Goal: Task Accomplishment & Management: Manage account settings

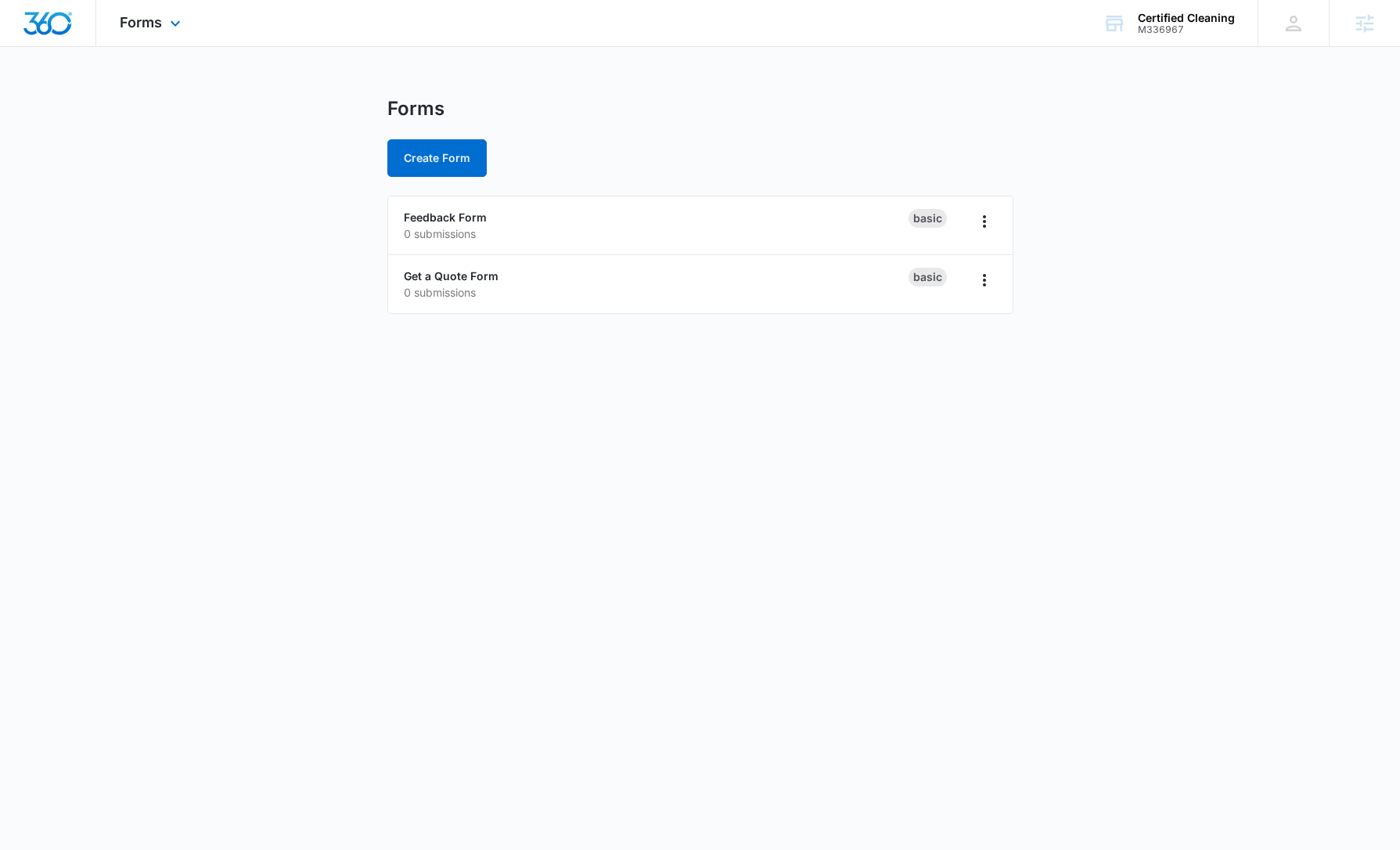
click at [167, 12] on div "Forms Apps Reputation Websites Forms CRM Email Social Content Ads Intelligence …" at bounding box center [152, 23] width 112 height 46
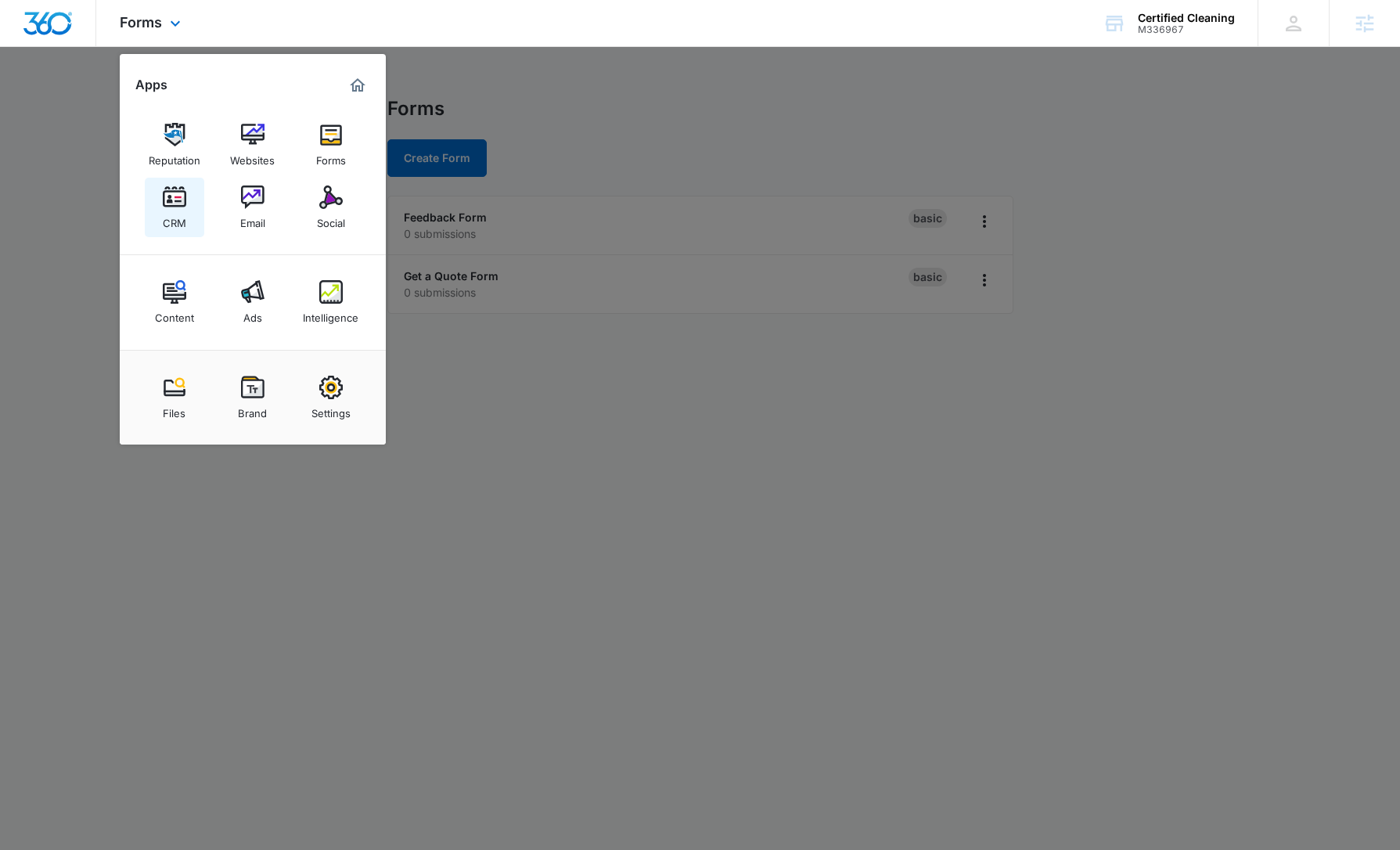
click at [170, 202] on img at bounding box center [174, 198] width 23 height 23
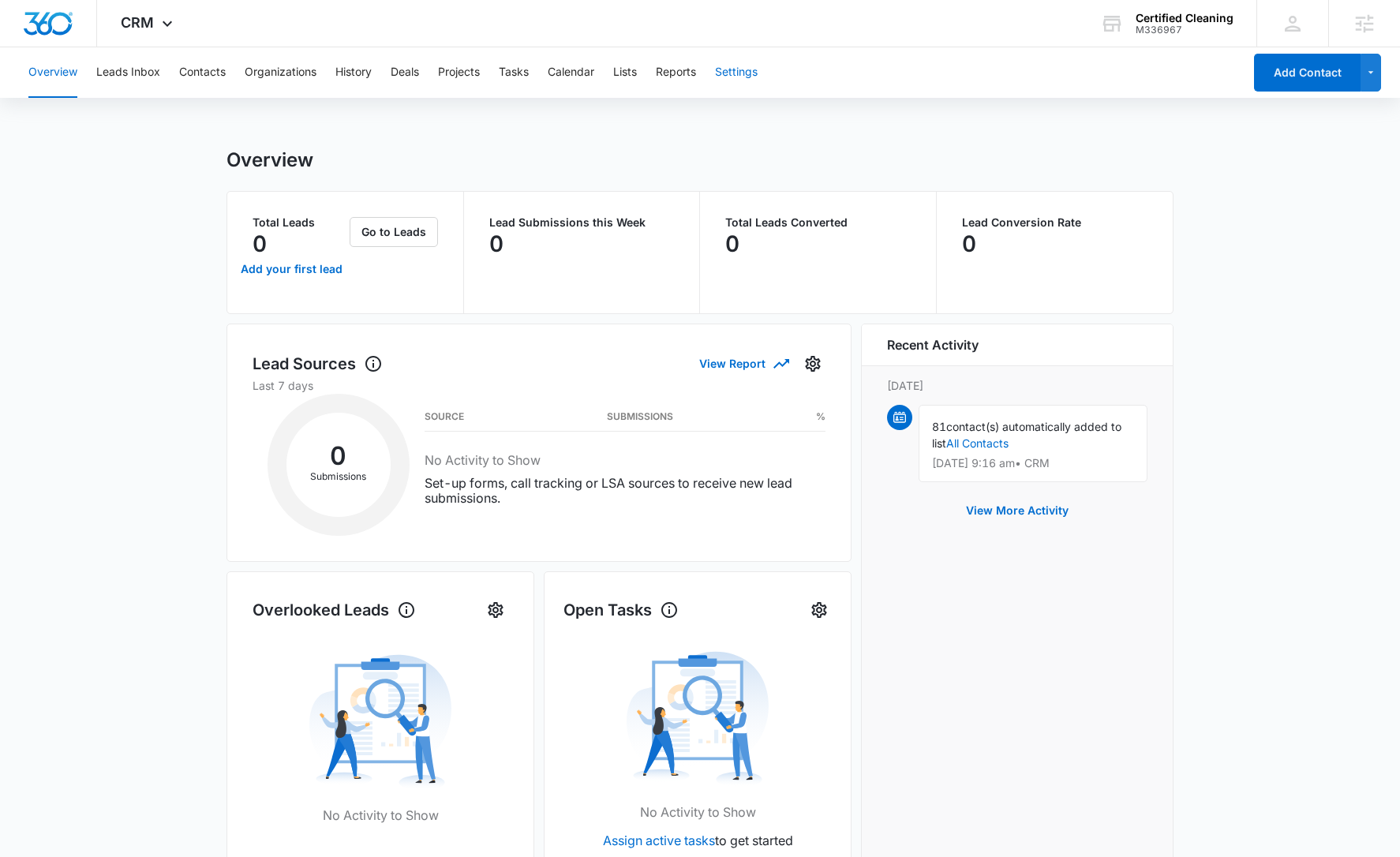
click at [743, 80] on button "Settings" at bounding box center [736, 73] width 43 height 50
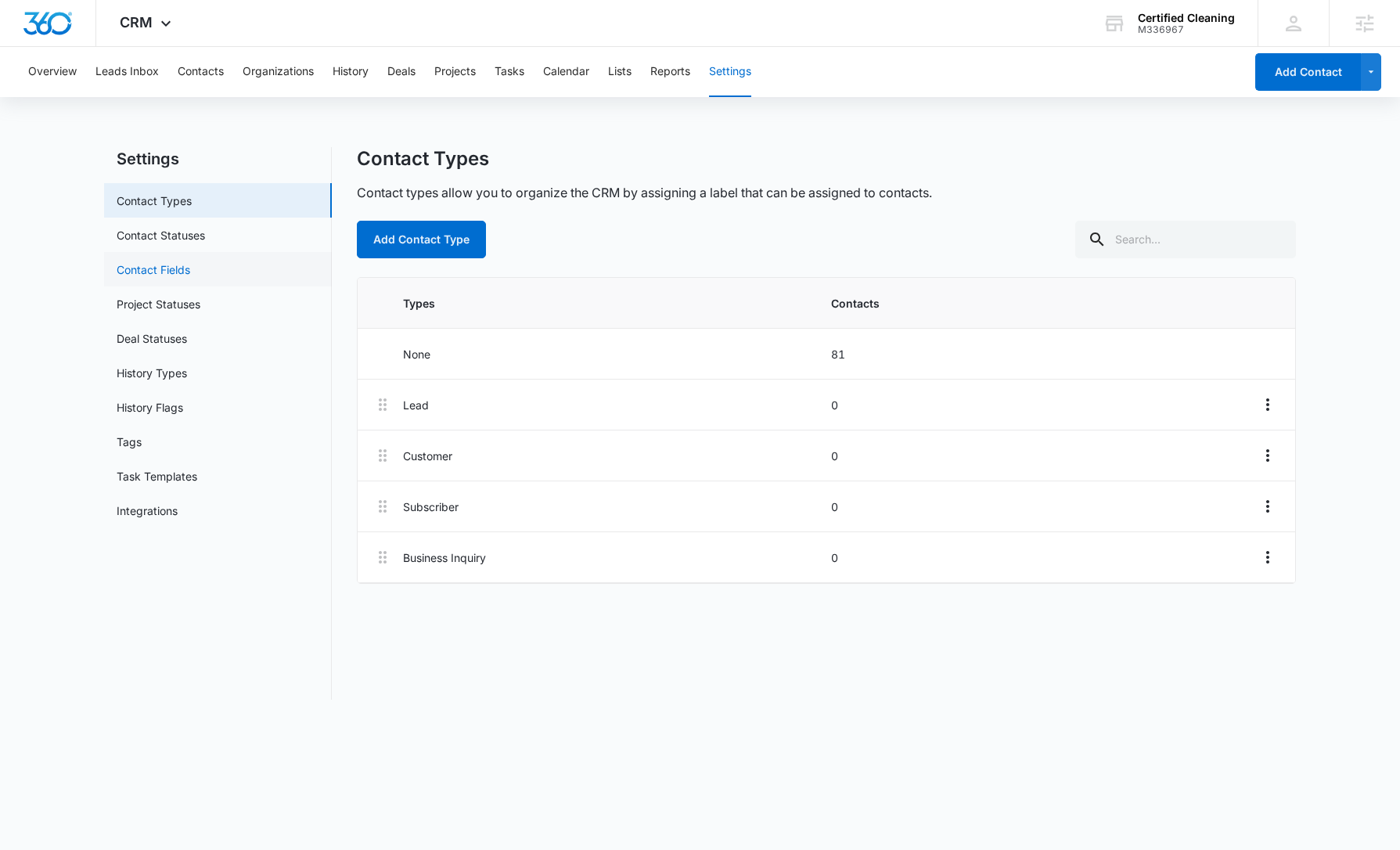
click at [190, 274] on link "Contact Fields" at bounding box center [154, 270] width 74 height 17
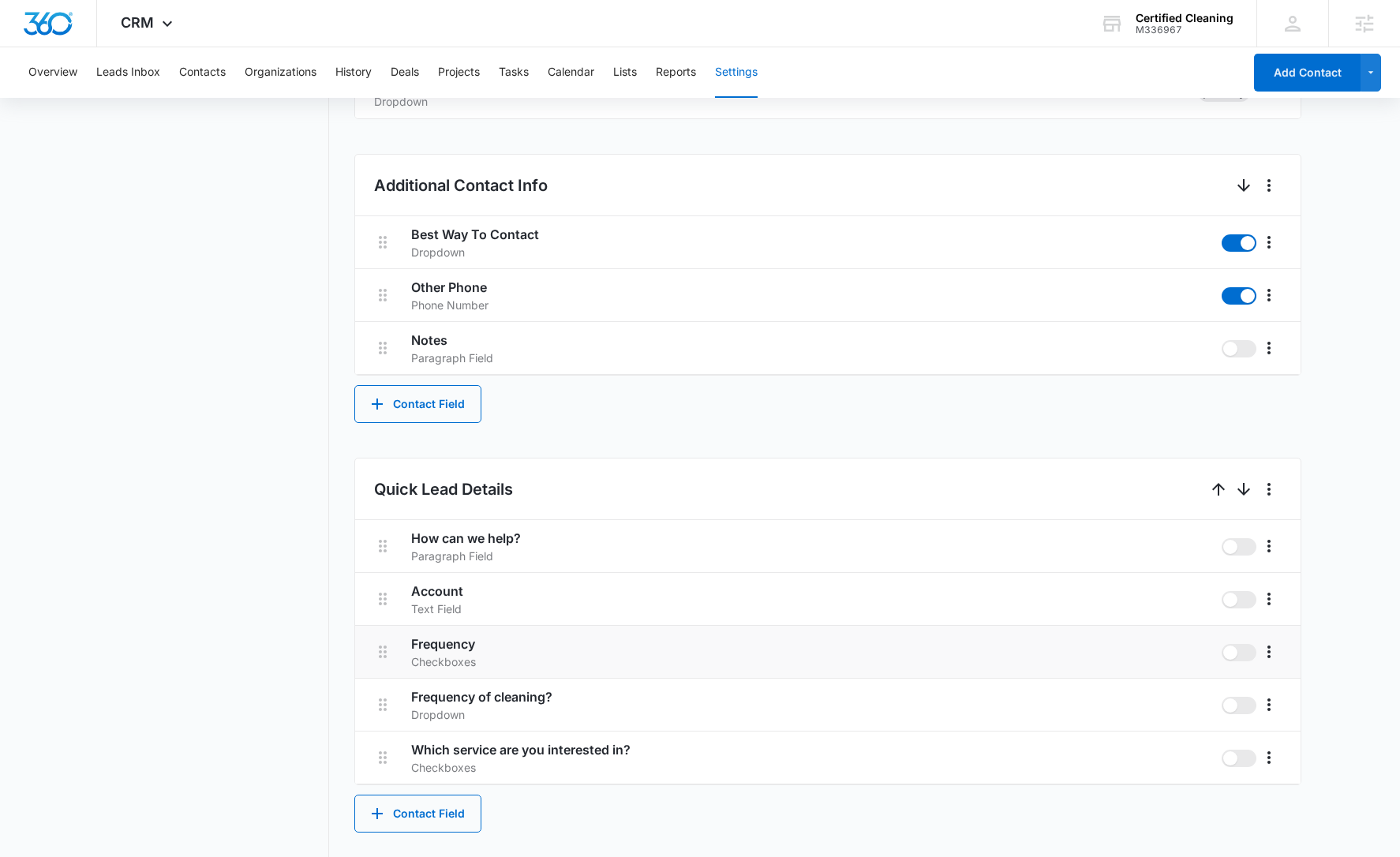
scroll to position [701, 0]
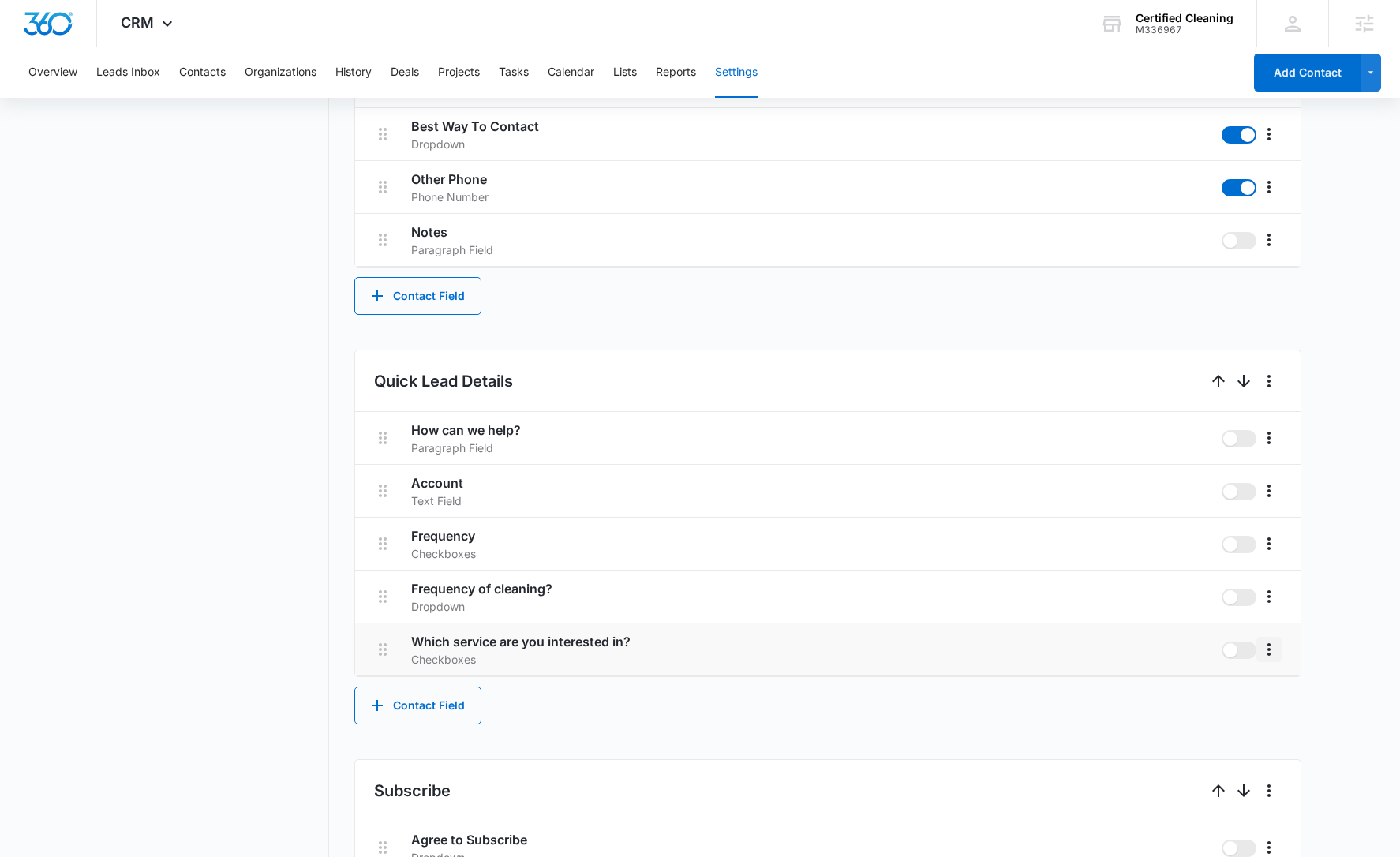
click at [1263, 649] on icon "More" at bounding box center [1269, 649] width 19 height 19
click at [1295, 694] on div "Edit" at bounding box center [1293, 693] width 33 height 11
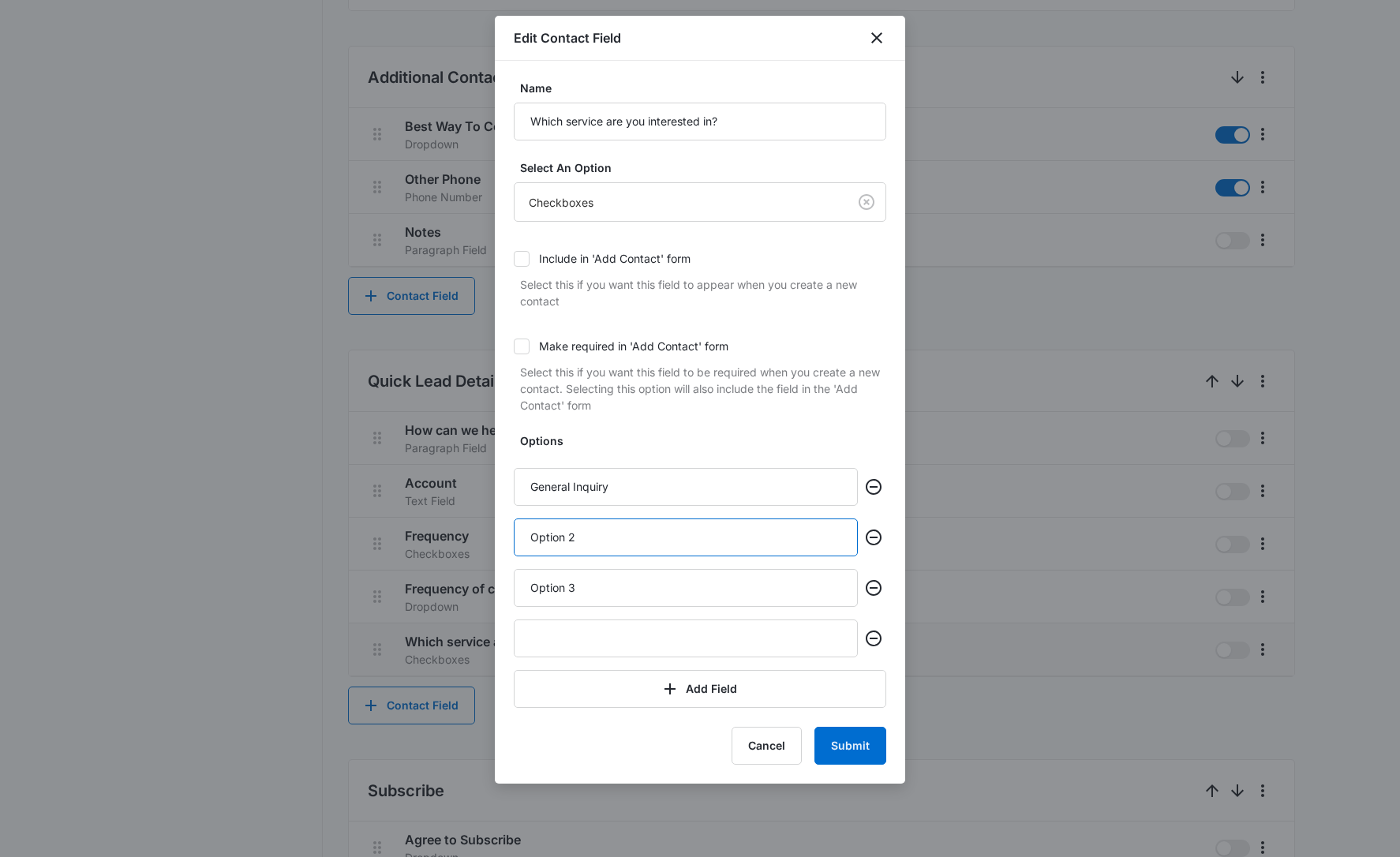
click at [603, 534] on input "Option 2" at bounding box center [685, 537] width 344 height 38
paste input "commercial office"
click at [547, 535] on input "Ccommercial office" at bounding box center [685, 537] width 344 height 38
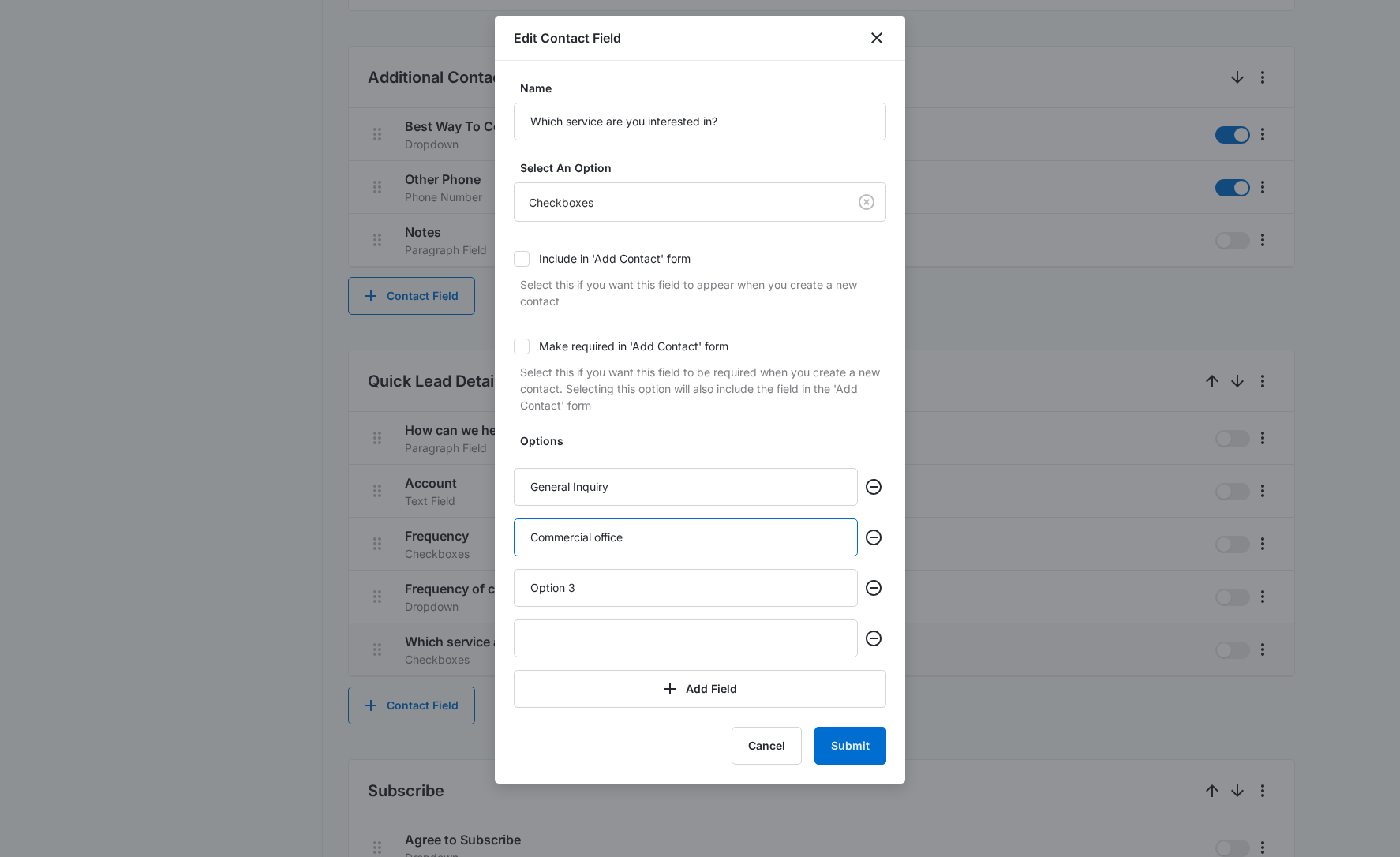
type input "Commercial office"
click at [643, 590] on input "Option 3" at bounding box center [685, 588] width 344 height 38
paste input "janitorial staffing services"
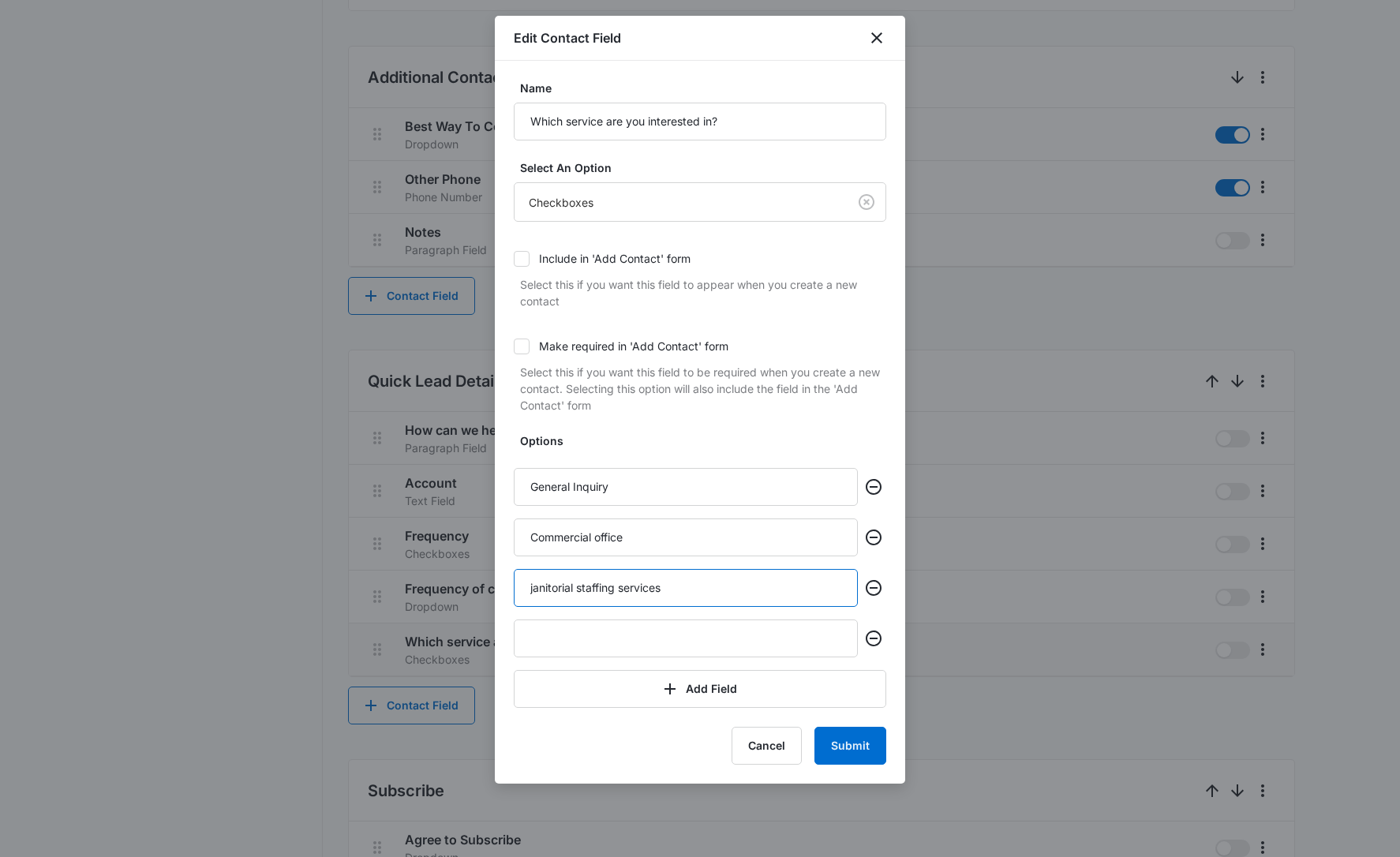
drag, startPoint x: 533, startPoint y: 587, endPoint x: 572, endPoint y: 598, distance: 40.5
click at [534, 587] on input "janitorial staffing services" at bounding box center [685, 588] width 344 height 38
type input "Janitorial staffing services"
click at [608, 642] on input "text" at bounding box center [685, 638] width 344 height 38
paste input "commercial common areas"
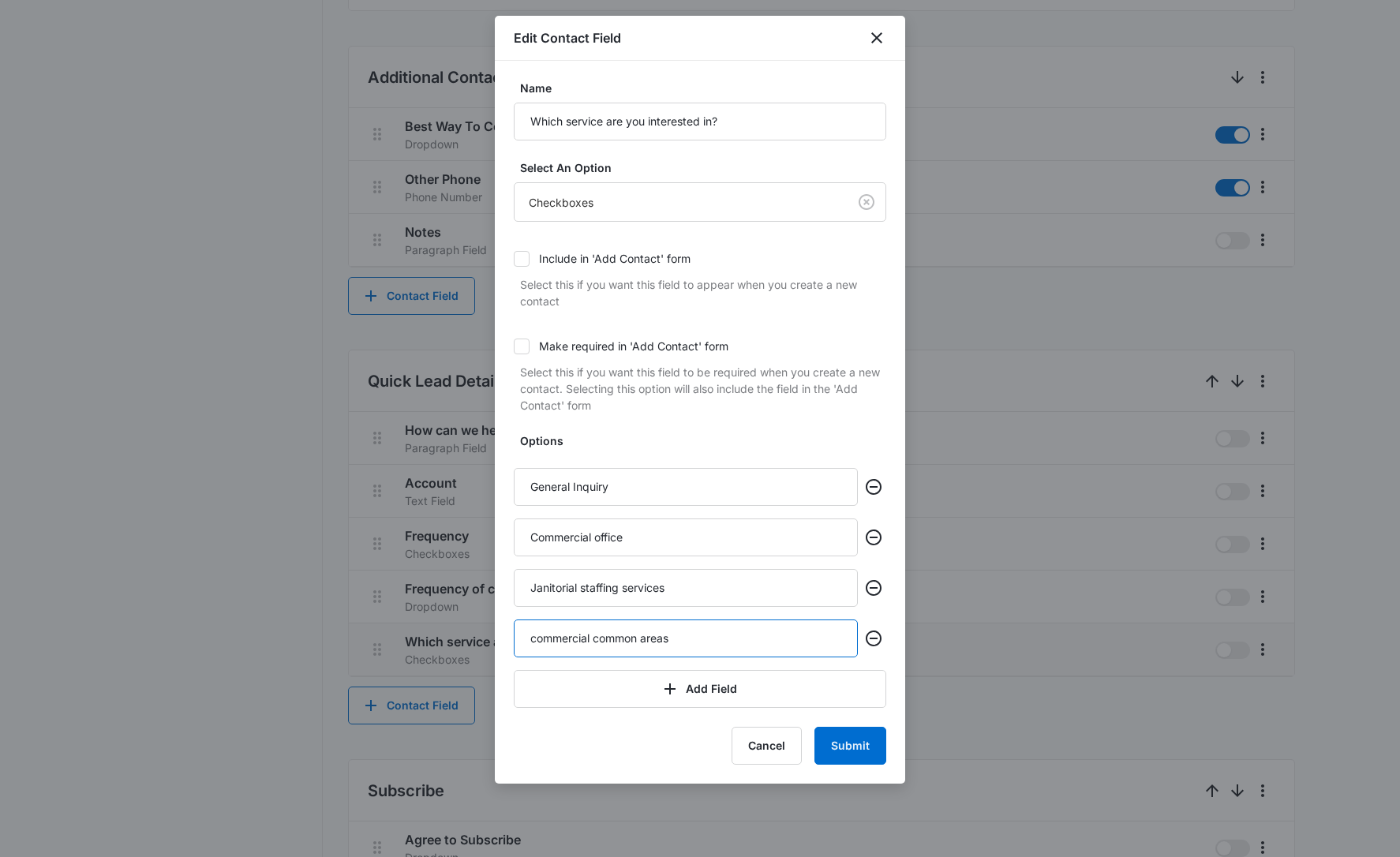
click at [535, 645] on input "commercial common areas" at bounding box center [685, 638] width 344 height 38
type input "Commercial common areas"
click at [685, 684] on button "Add Field" at bounding box center [700, 689] width 372 height 38
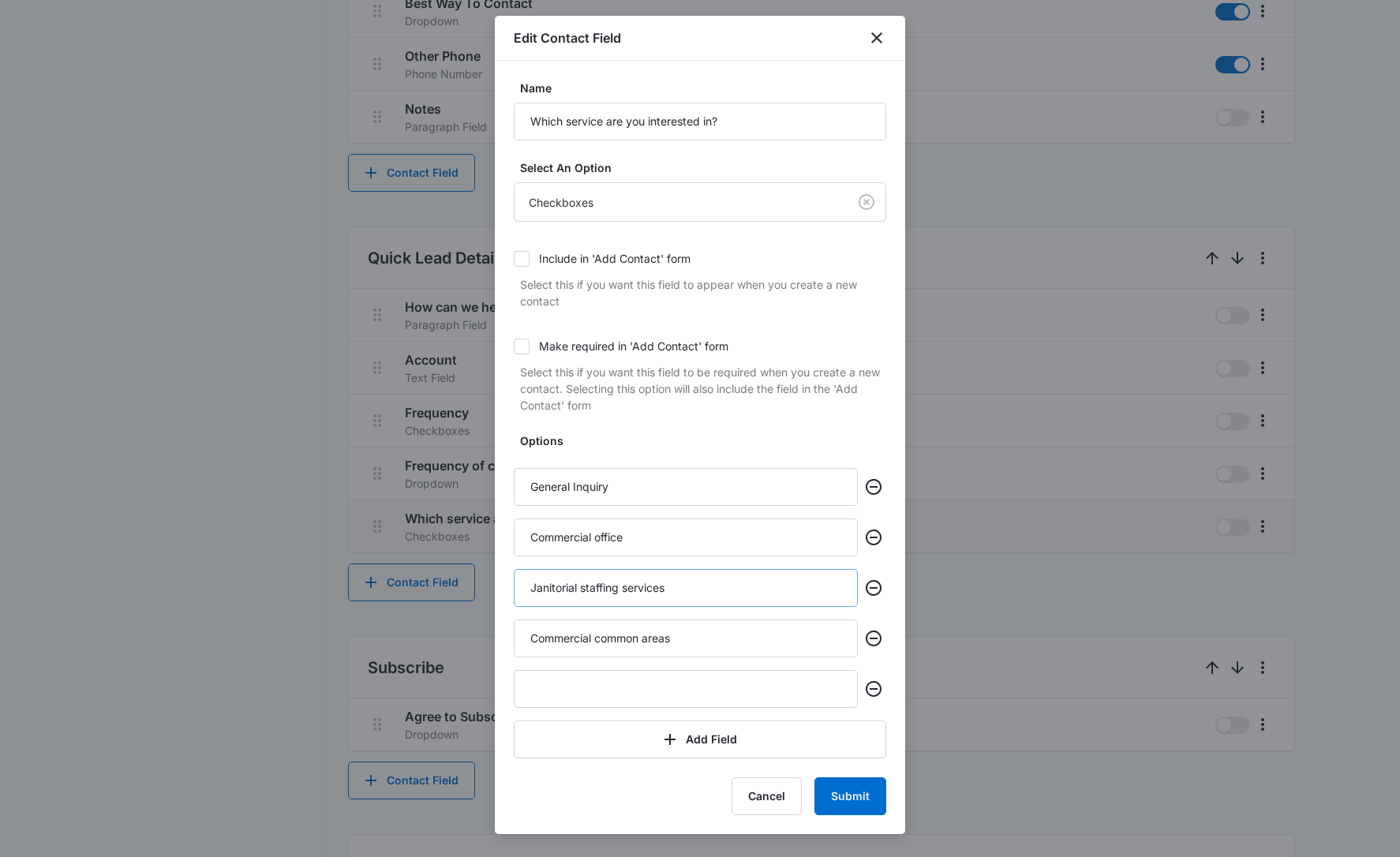
scroll to position [992, 0]
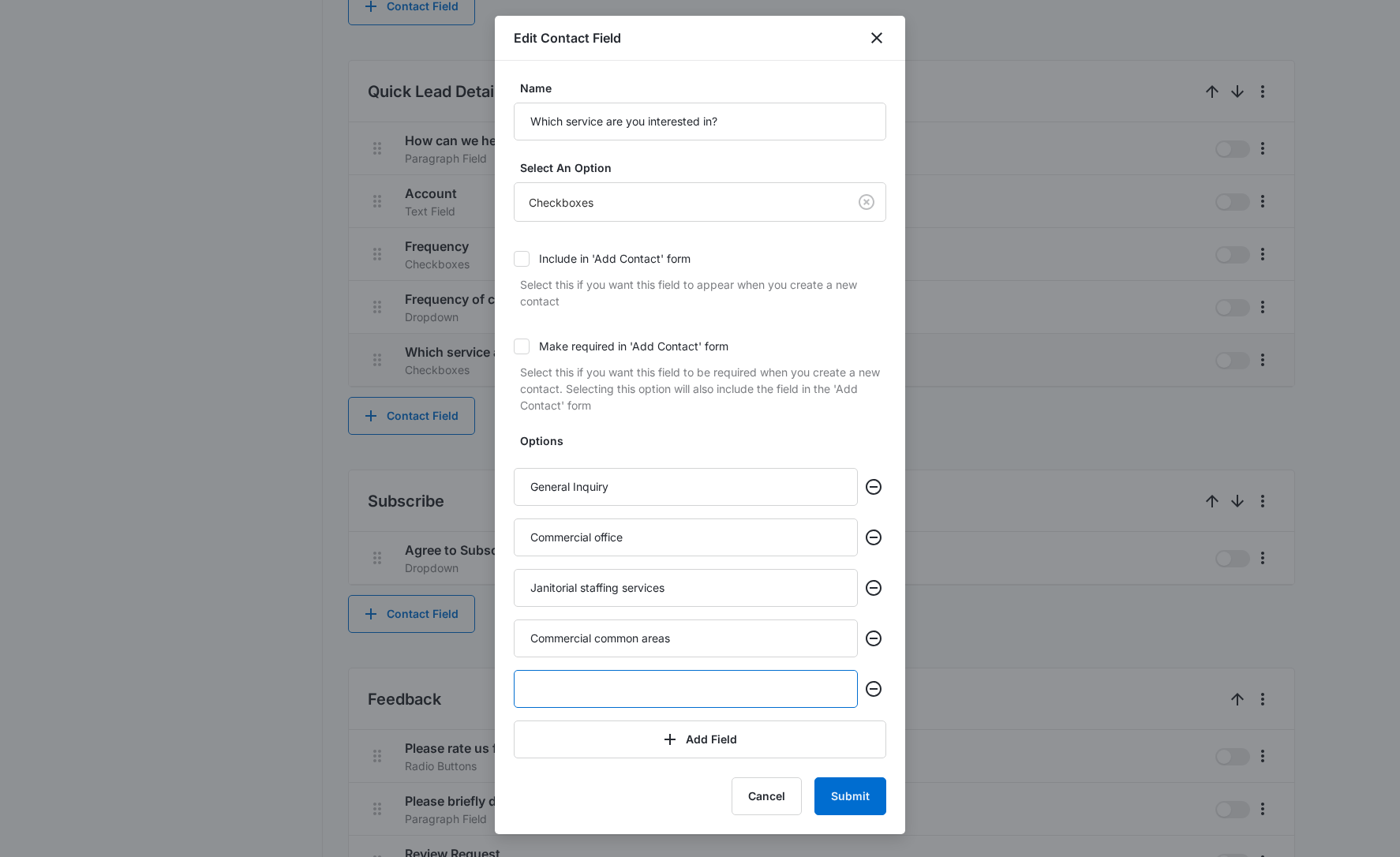
paste input "adult daycare cleaning"
drag, startPoint x: 535, startPoint y: 689, endPoint x: 572, endPoint y: 703, distance: 39.6
click at [545, 695] on input "adult daycare cleaning" at bounding box center [685, 689] width 344 height 38
type input "Adult daycare cleaning"
click at [850, 805] on button "Submit" at bounding box center [850, 796] width 72 height 38
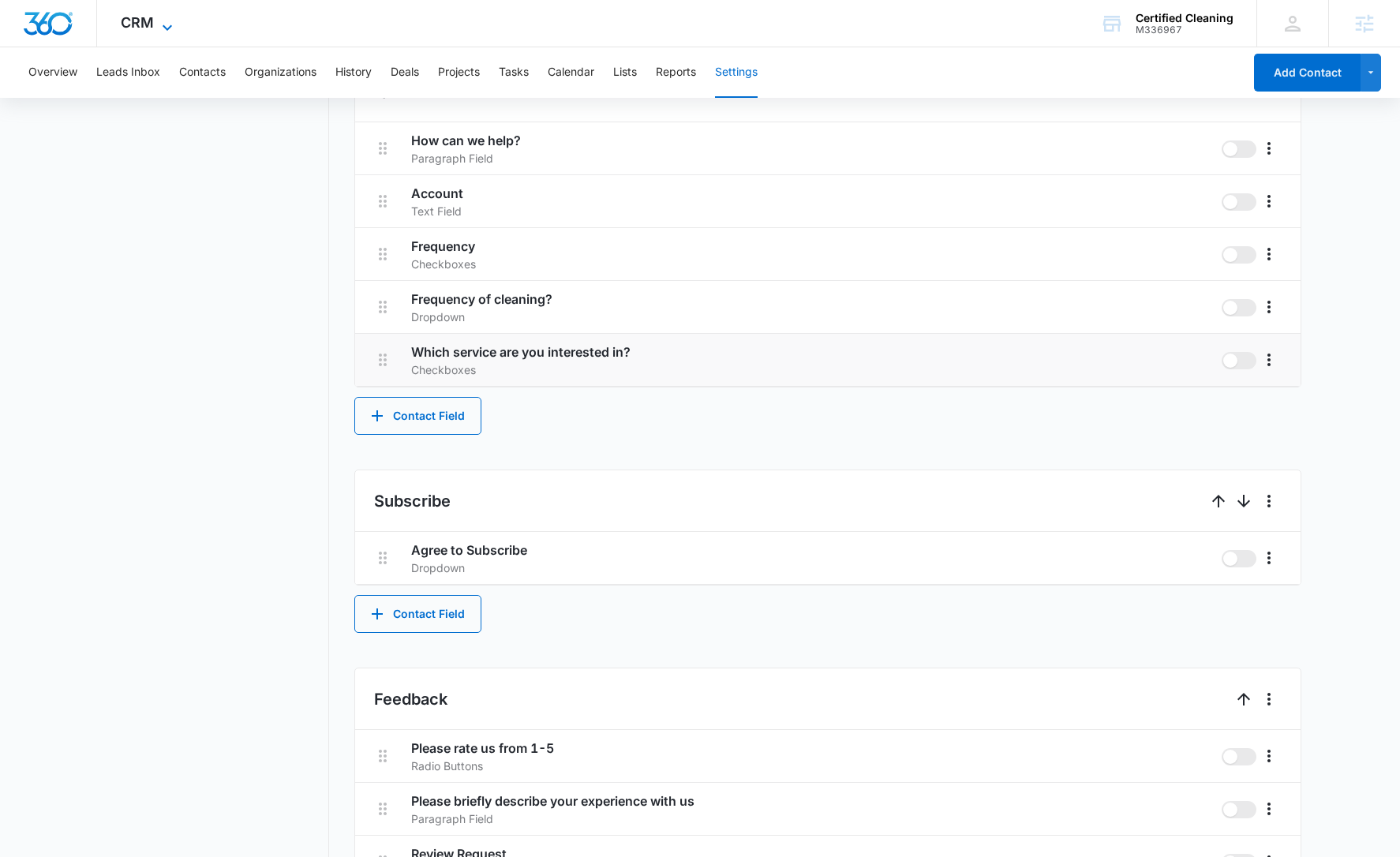
click at [151, 23] on span "CRM" at bounding box center [137, 23] width 33 height 17
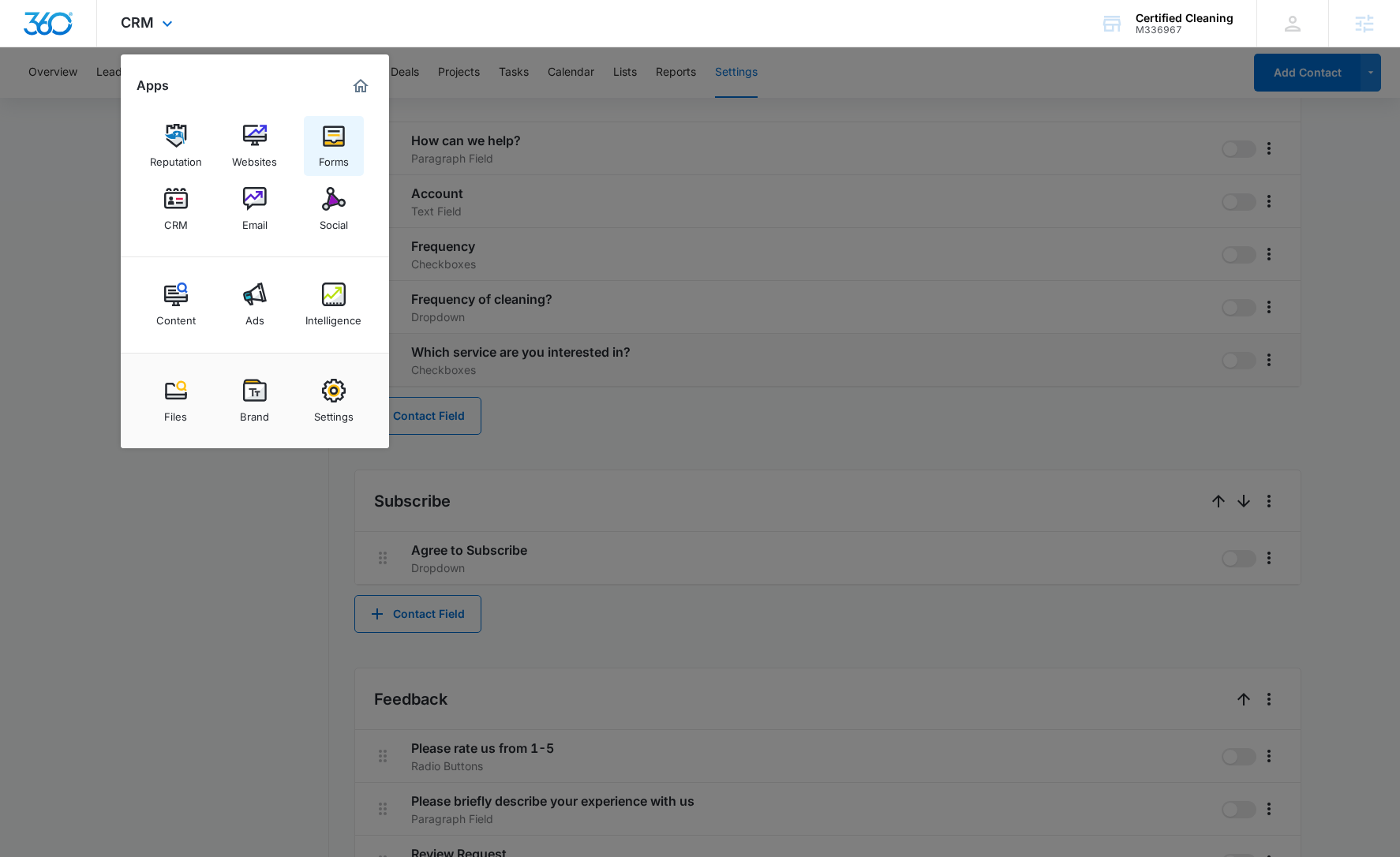
click at [338, 144] on img at bounding box center [334, 136] width 23 height 23
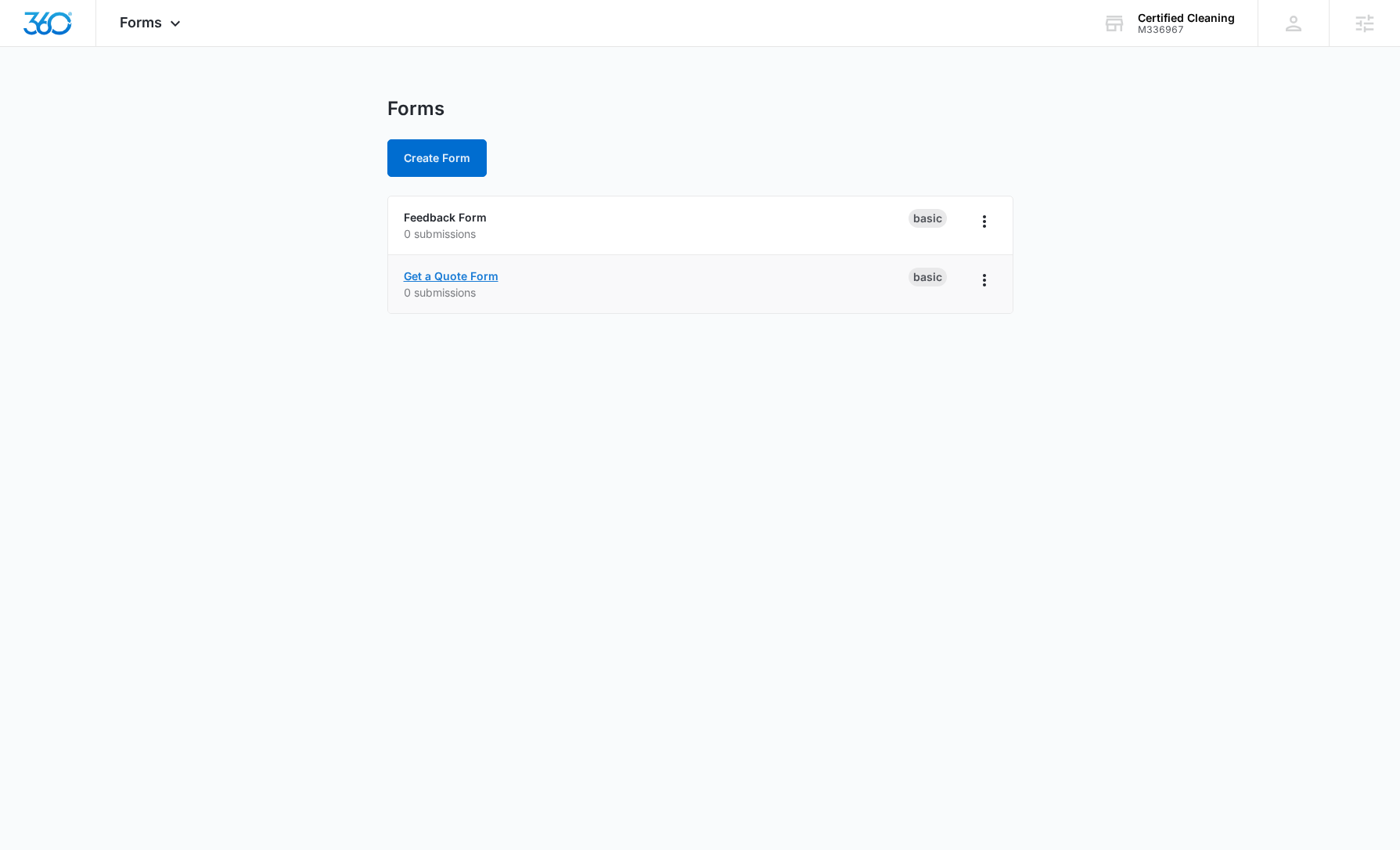
click at [478, 275] on link "Get a Quote Form" at bounding box center [451, 276] width 95 height 13
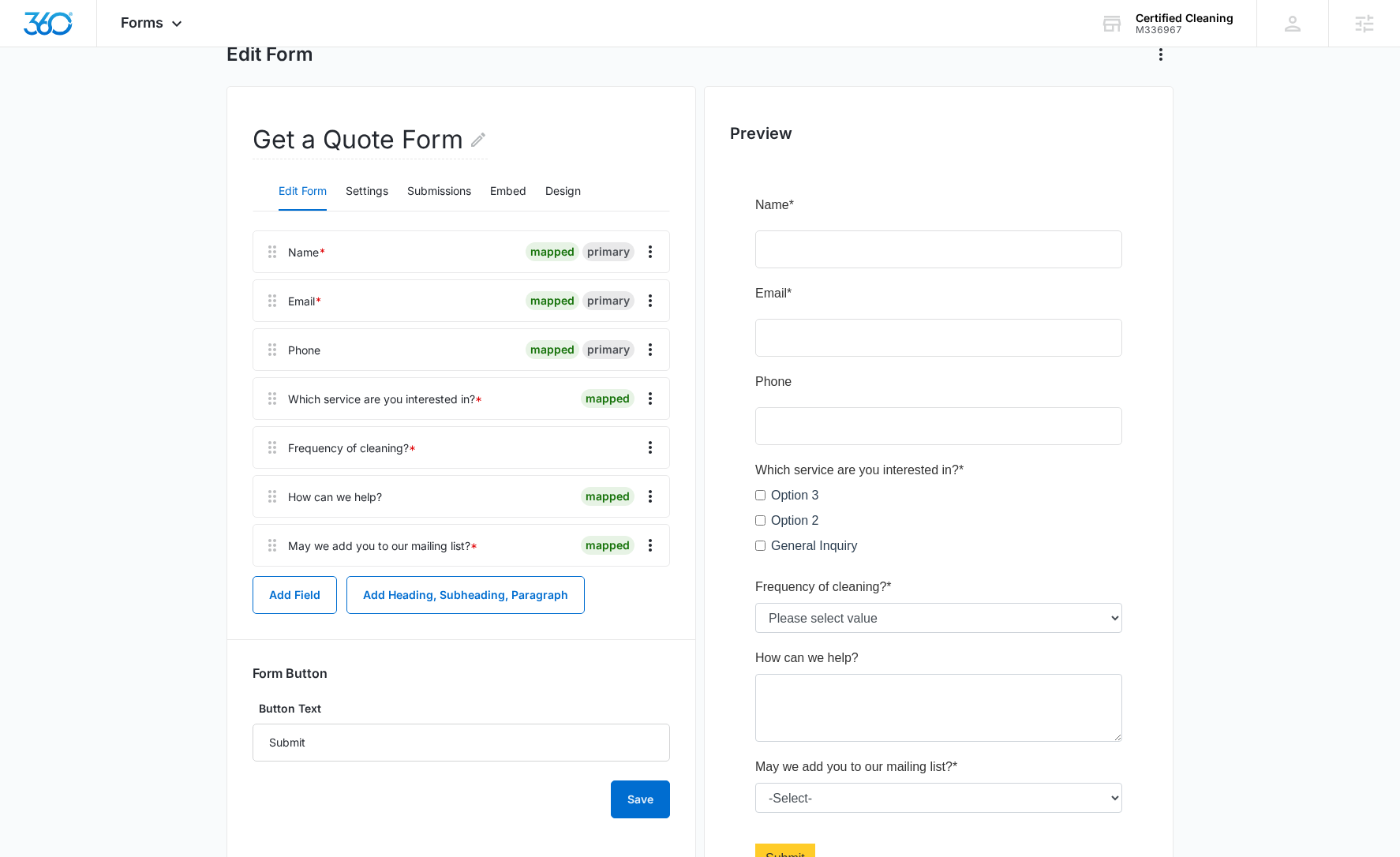
scroll to position [105, 0]
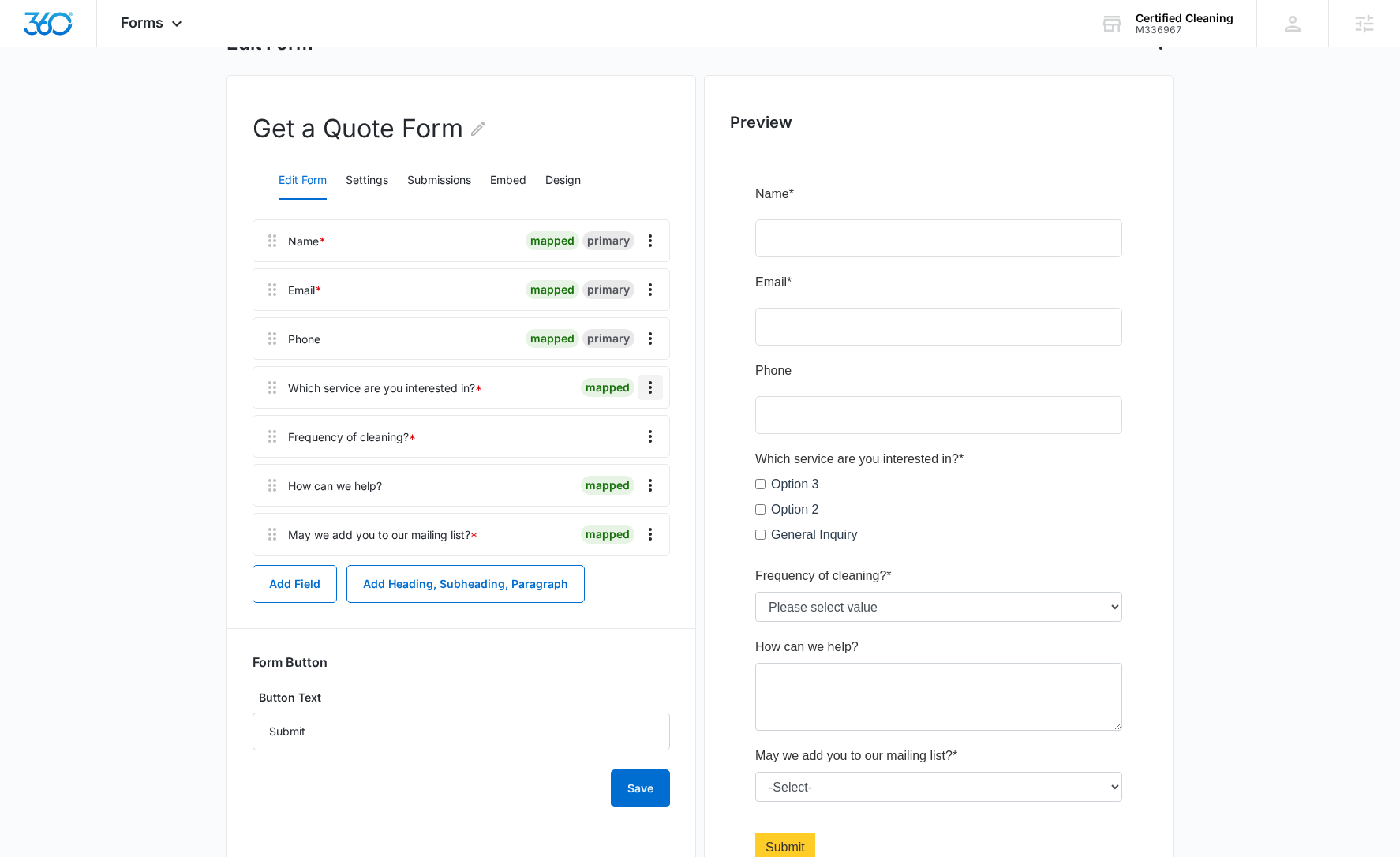
click at [651, 387] on icon "Overflow Menu" at bounding box center [650, 387] width 3 height 13
click at [596, 429] on div "Edit" at bounding box center [608, 431] width 33 height 11
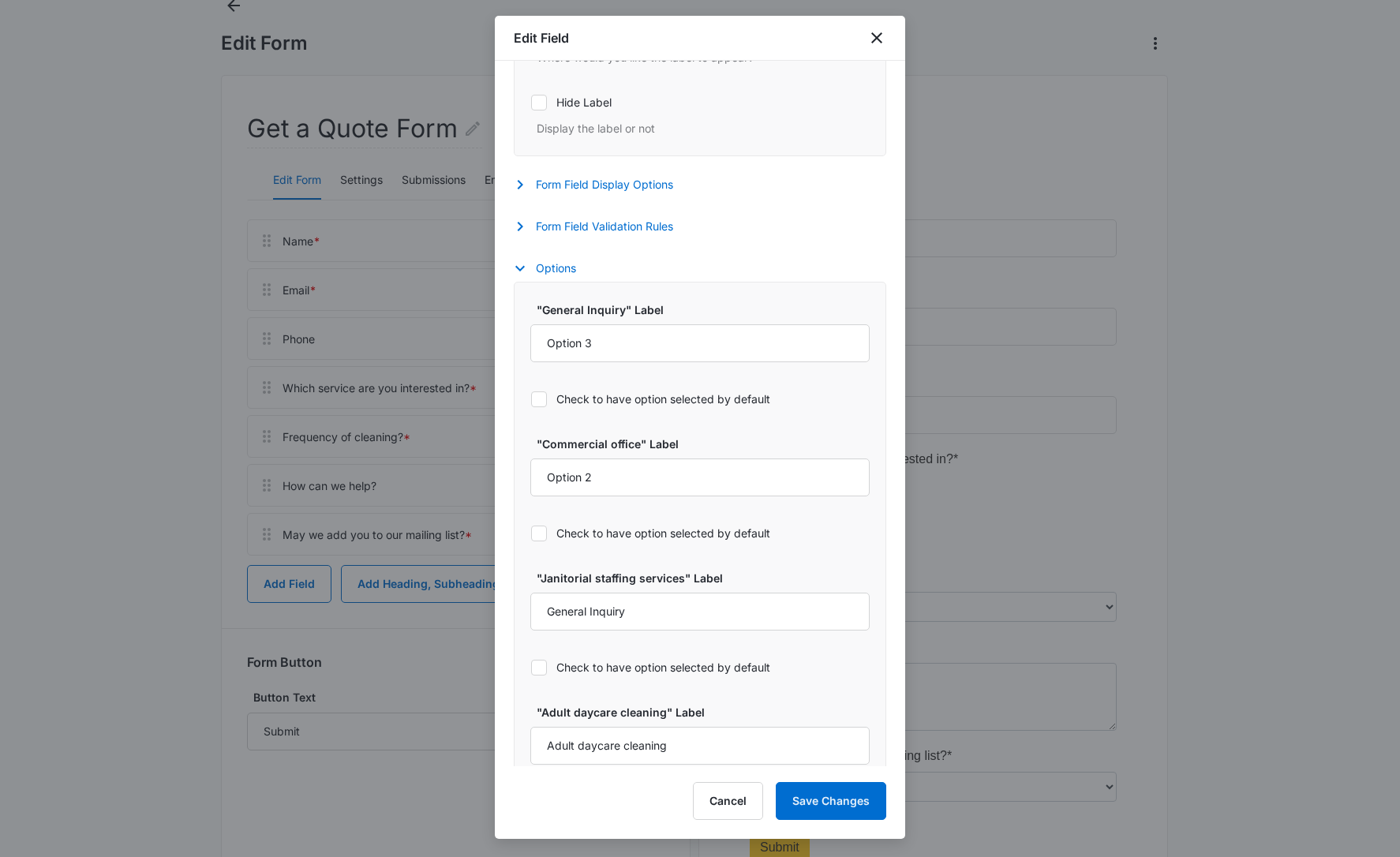
scroll to position [591, 0]
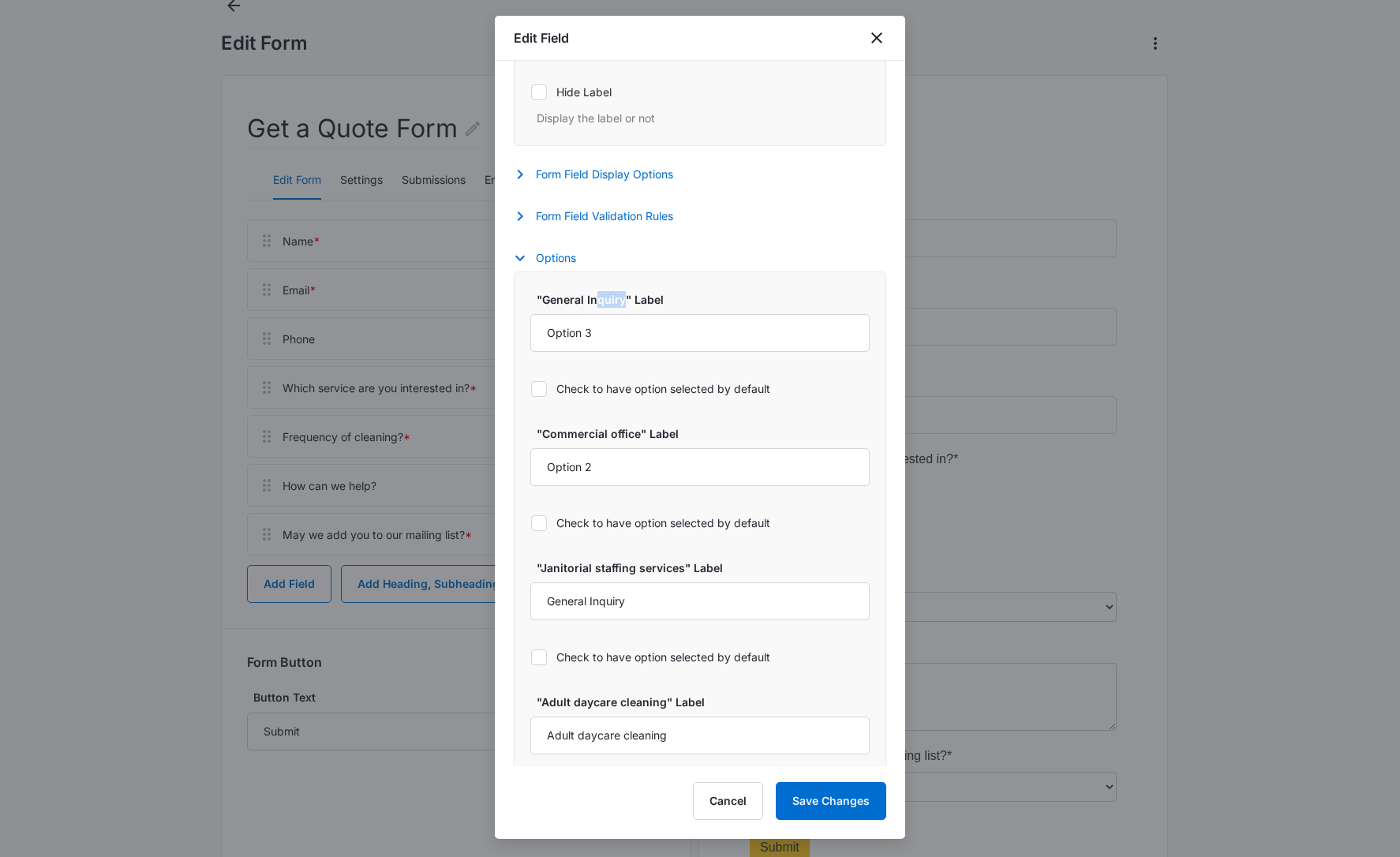
select select "350"
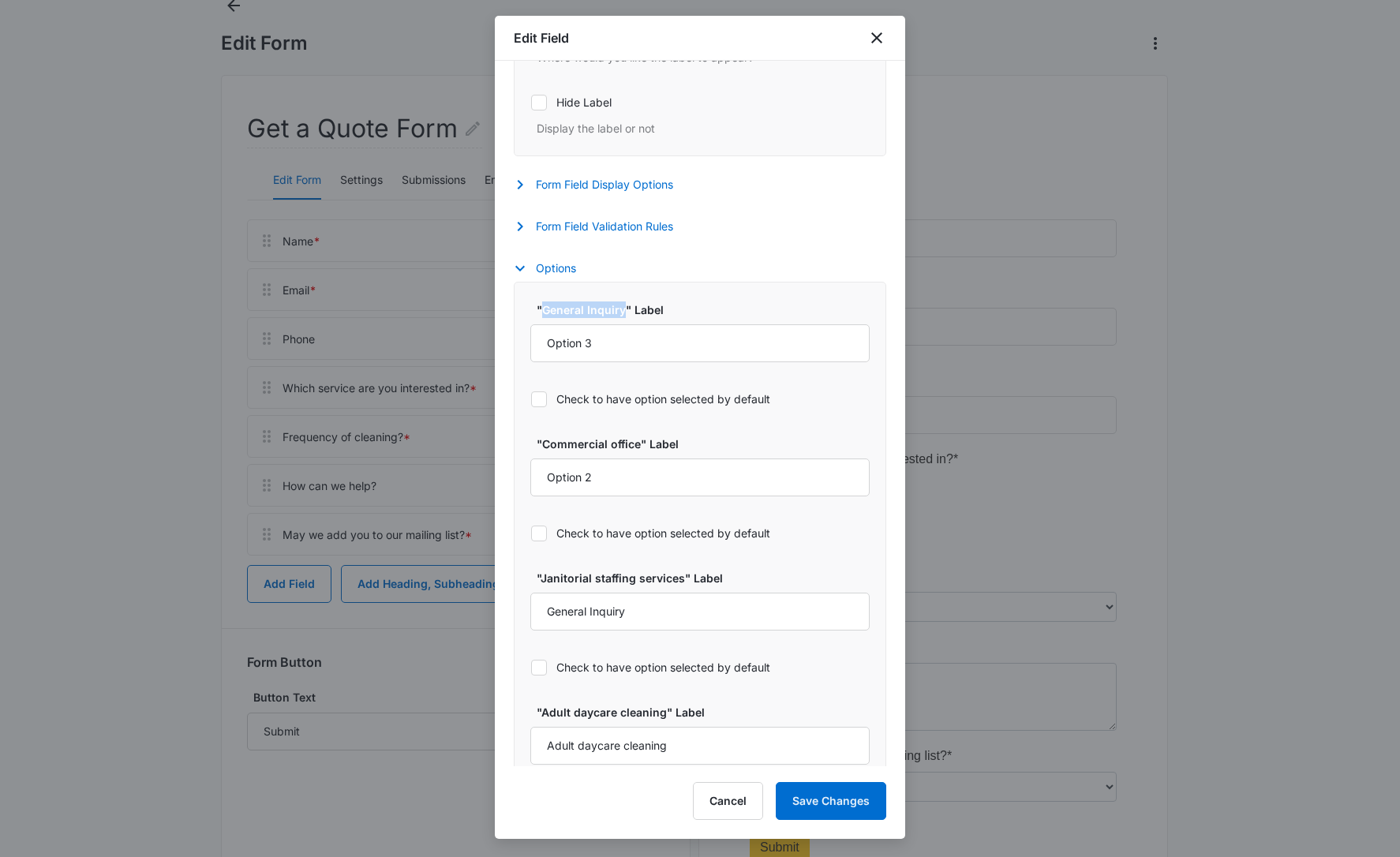
drag, startPoint x: 623, startPoint y: 316, endPoint x: 544, endPoint y: 313, distance: 79.1
click at [544, 313] on label ""General Inquiry" Label" at bounding box center [706, 310] width 340 height 17
copy label "General Inquiry"
click at [569, 345] on input "Option 3" at bounding box center [700, 343] width 340 height 38
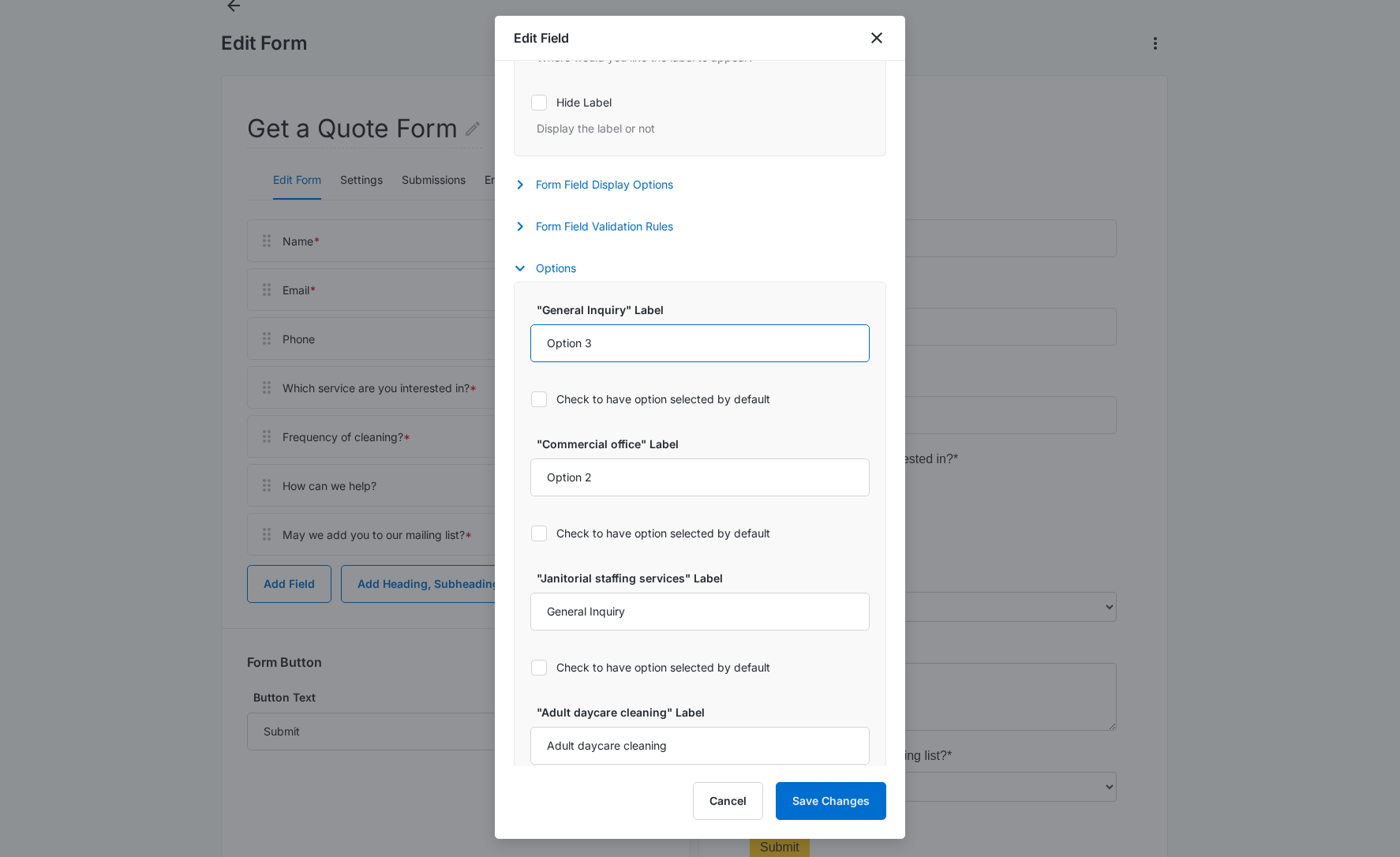
click at [569, 345] on input "Option 3" at bounding box center [700, 343] width 340 height 38
paste input "General Inquiry"
type input "General Inquiry"
drag, startPoint x: 644, startPoint y: 446, endPoint x: 546, endPoint y: 449, distance: 98.0
click at [546, 449] on label ""Commercial office" Label" at bounding box center [706, 444] width 340 height 17
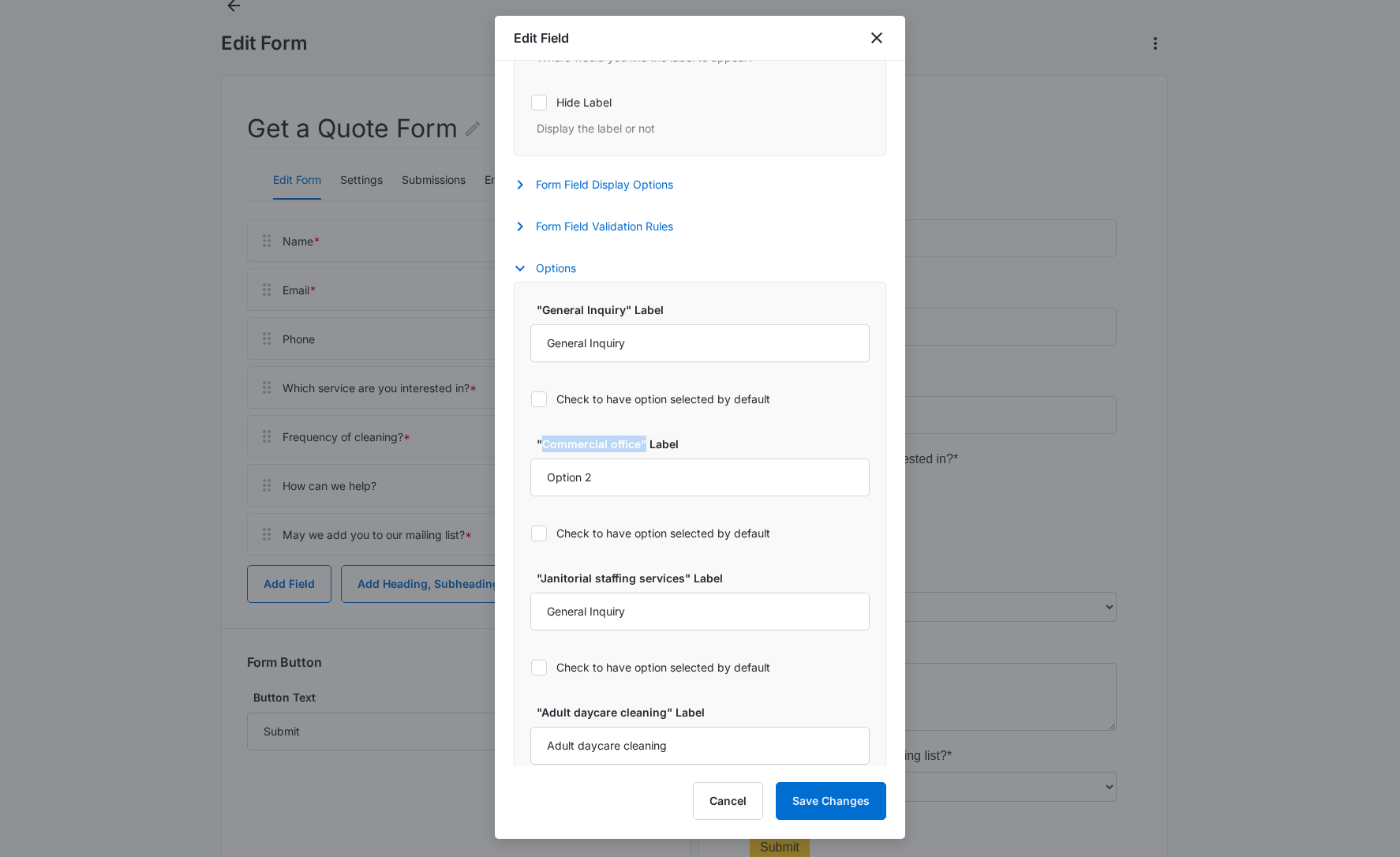
copy label "Commercial office""
click at [566, 480] on input "Option 2" at bounding box center [700, 477] width 340 height 38
paste input "Commercial office""
type input "Commercial office""
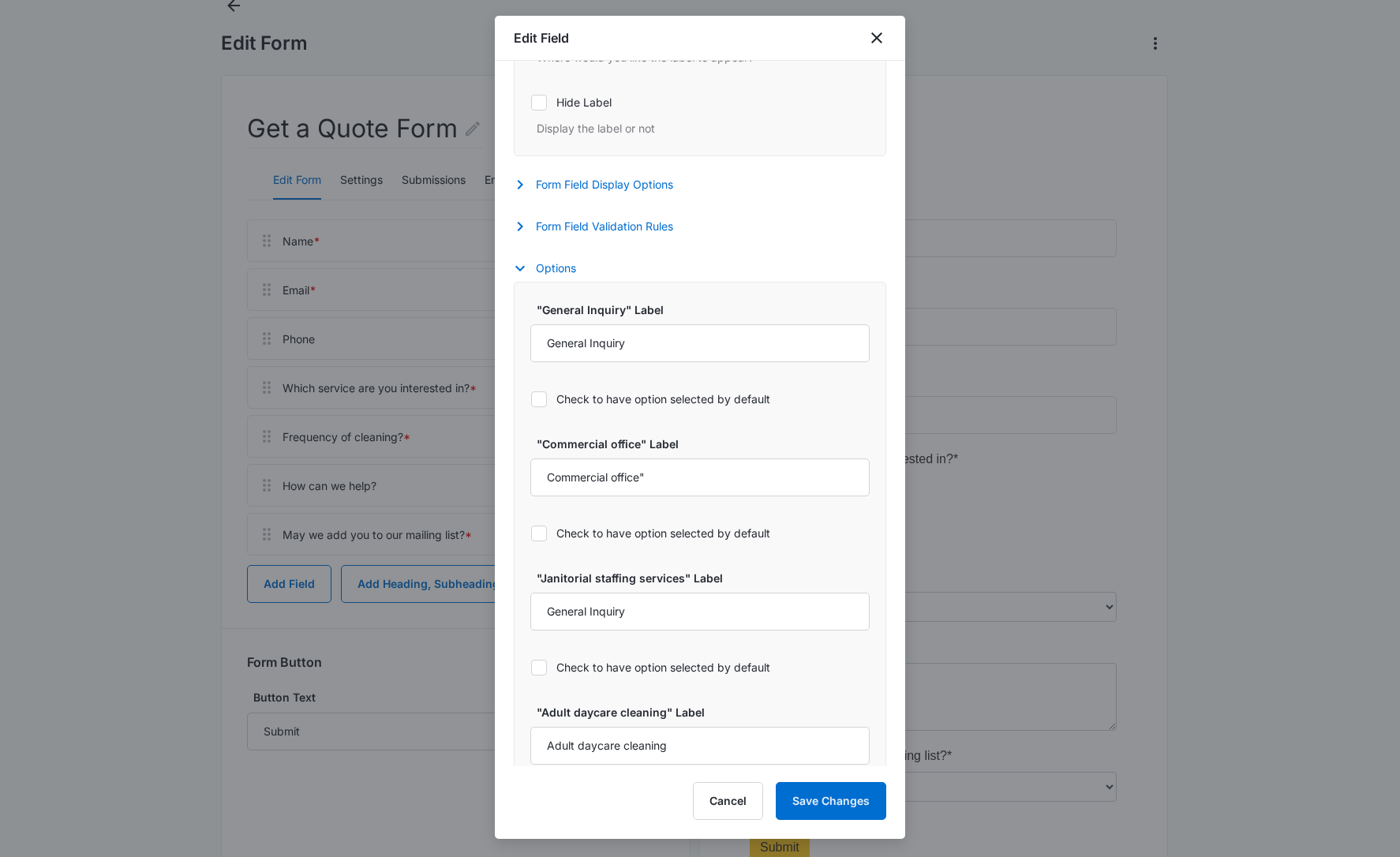
click at [681, 578] on label ""Janitorial staffing services" Label" at bounding box center [706, 578] width 340 height 17
click at [681, 593] on input "General Inquiry" at bounding box center [700, 611] width 340 height 38
drag, startPoint x: 684, startPoint y: 582, endPoint x: 546, endPoint y: 582, distance: 138.0
click at [541, 582] on label ""Janitorial staffing services" Label" at bounding box center [706, 578] width 340 height 17
copy label "Janitorial staffing services"
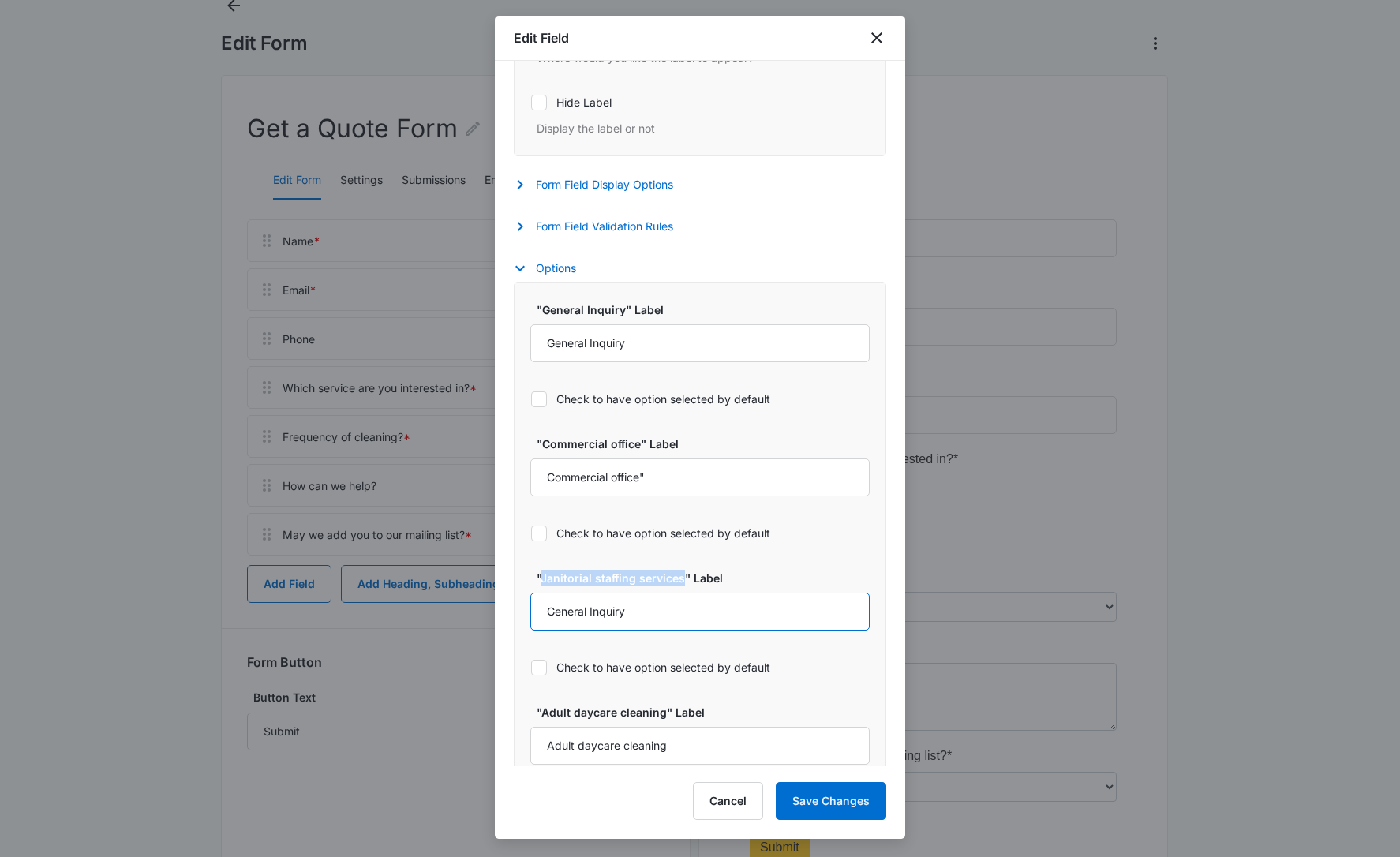
click at [584, 613] on input "General Inquiry" at bounding box center [700, 611] width 340 height 38
paste input "Janitorial staffing services"
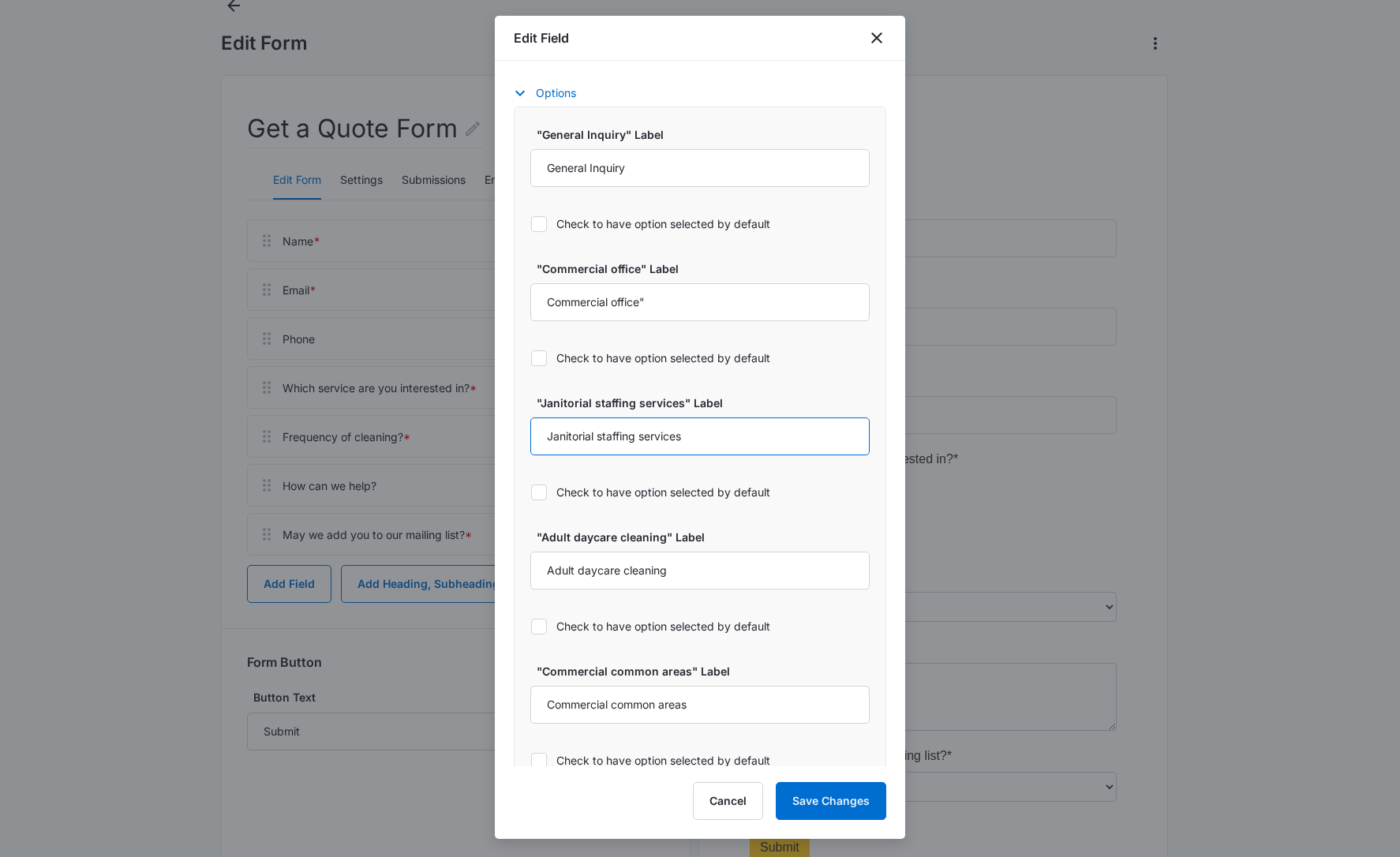
scroll to position [798, 0]
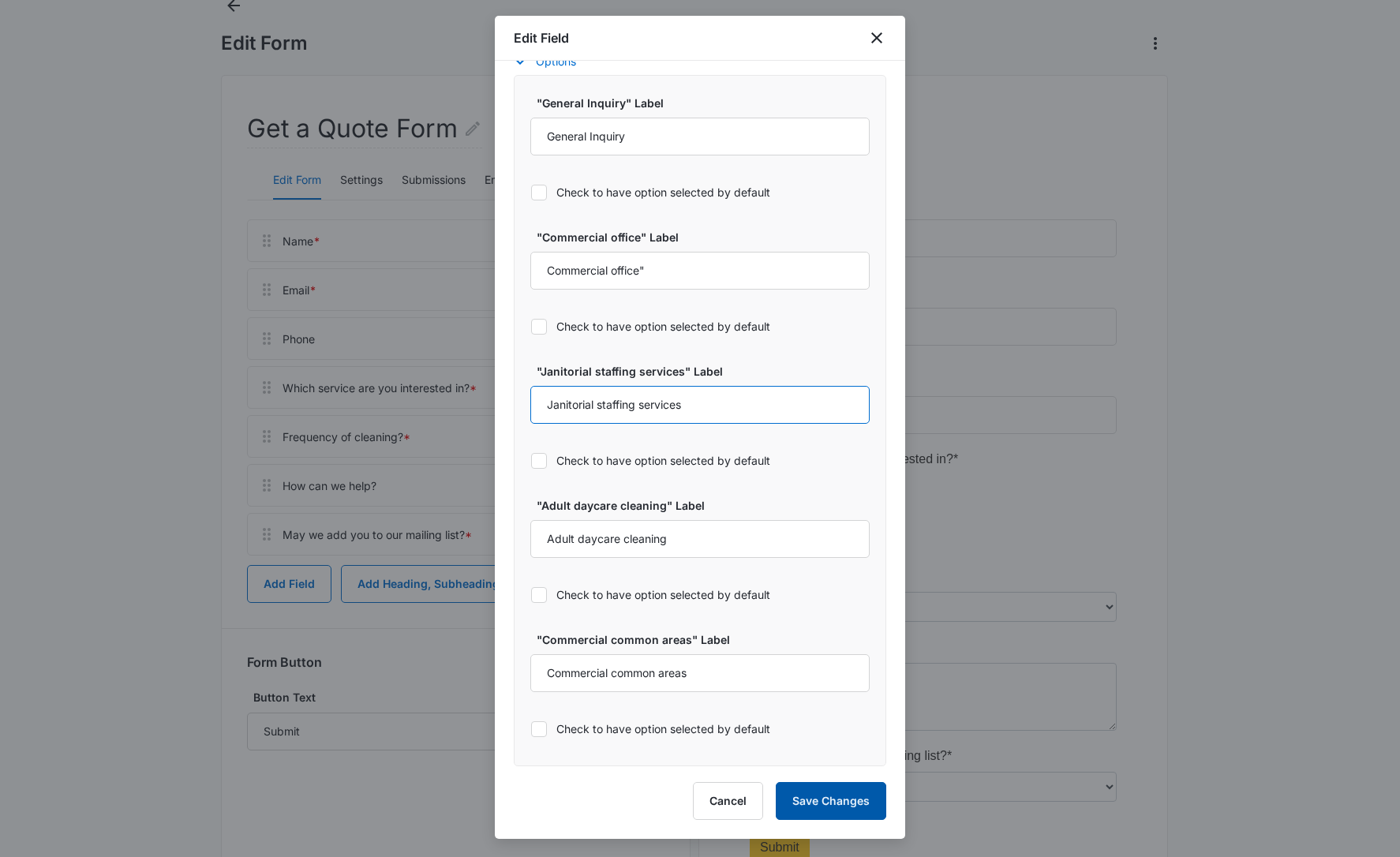
type input "Janitorial staffing services"
click at [813, 802] on button "Save Changes" at bounding box center [831, 801] width 110 height 38
click at [875, 39] on icon "close" at bounding box center [876, 38] width 11 height 11
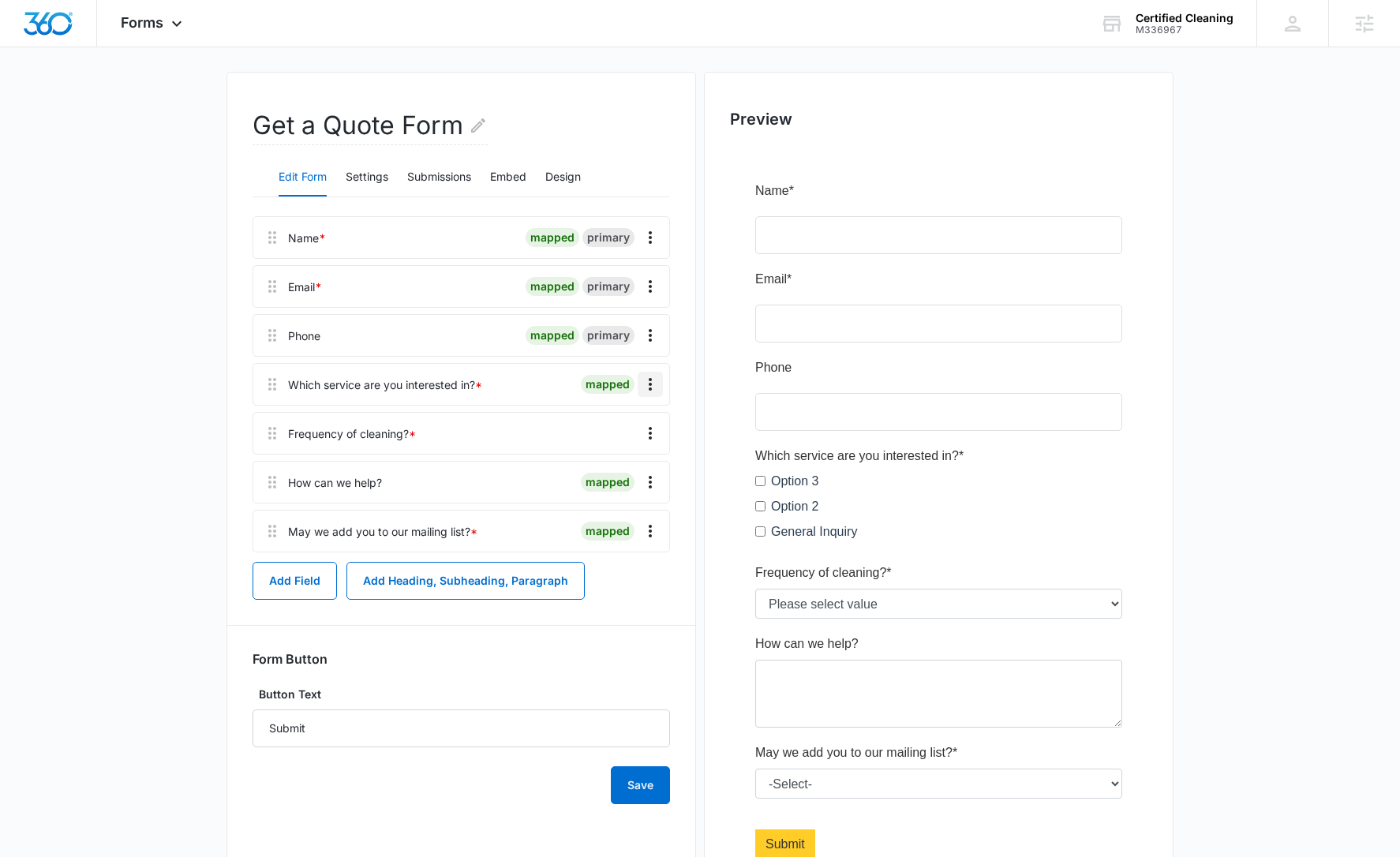
click at [646, 386] on icon "Overflow Menu" at bounding box center [650, 384] width 19 height 19
click at [631, 428] on button "Edit" at bounding box center [618, 428] width 90 height 23
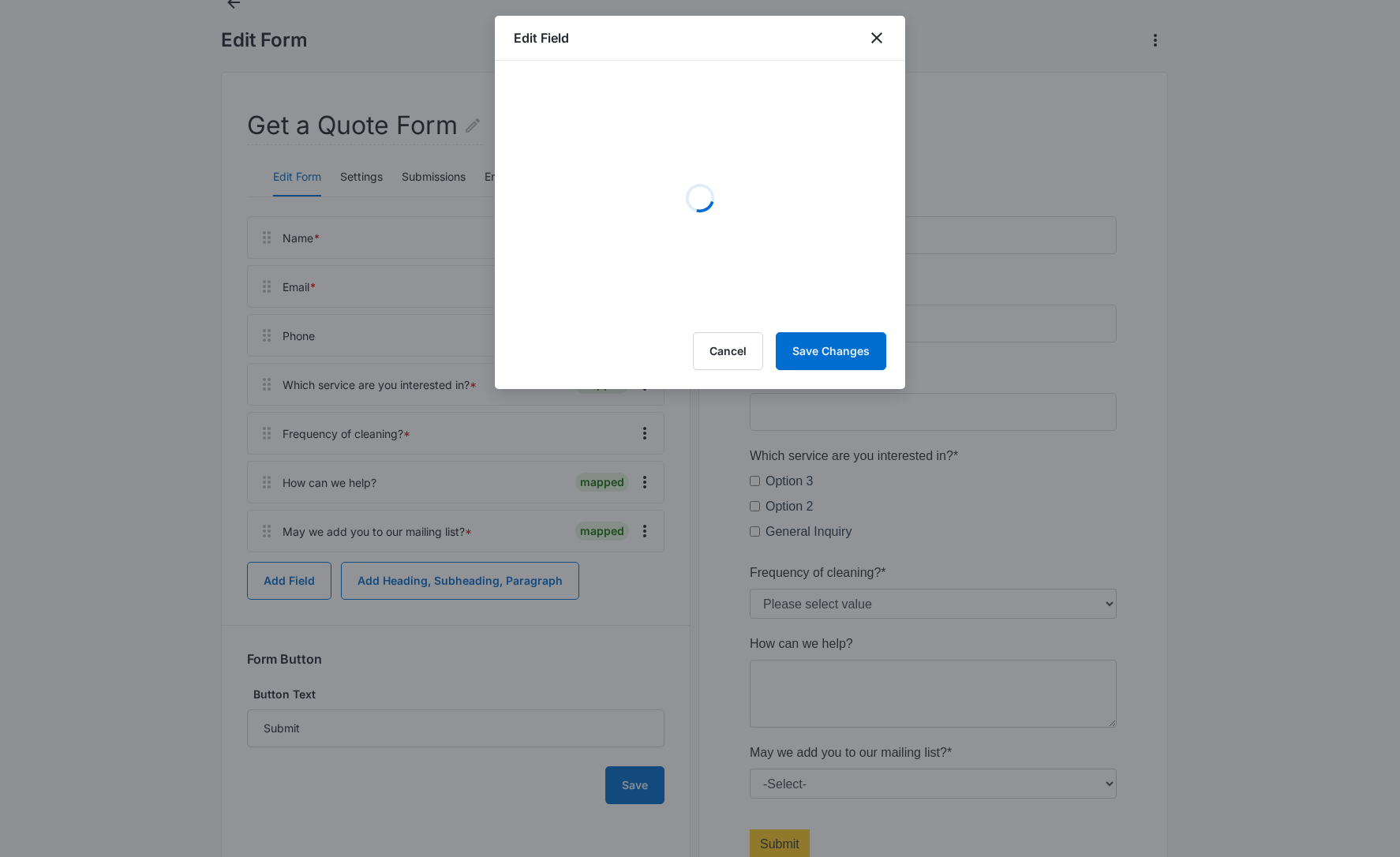
select select "350"
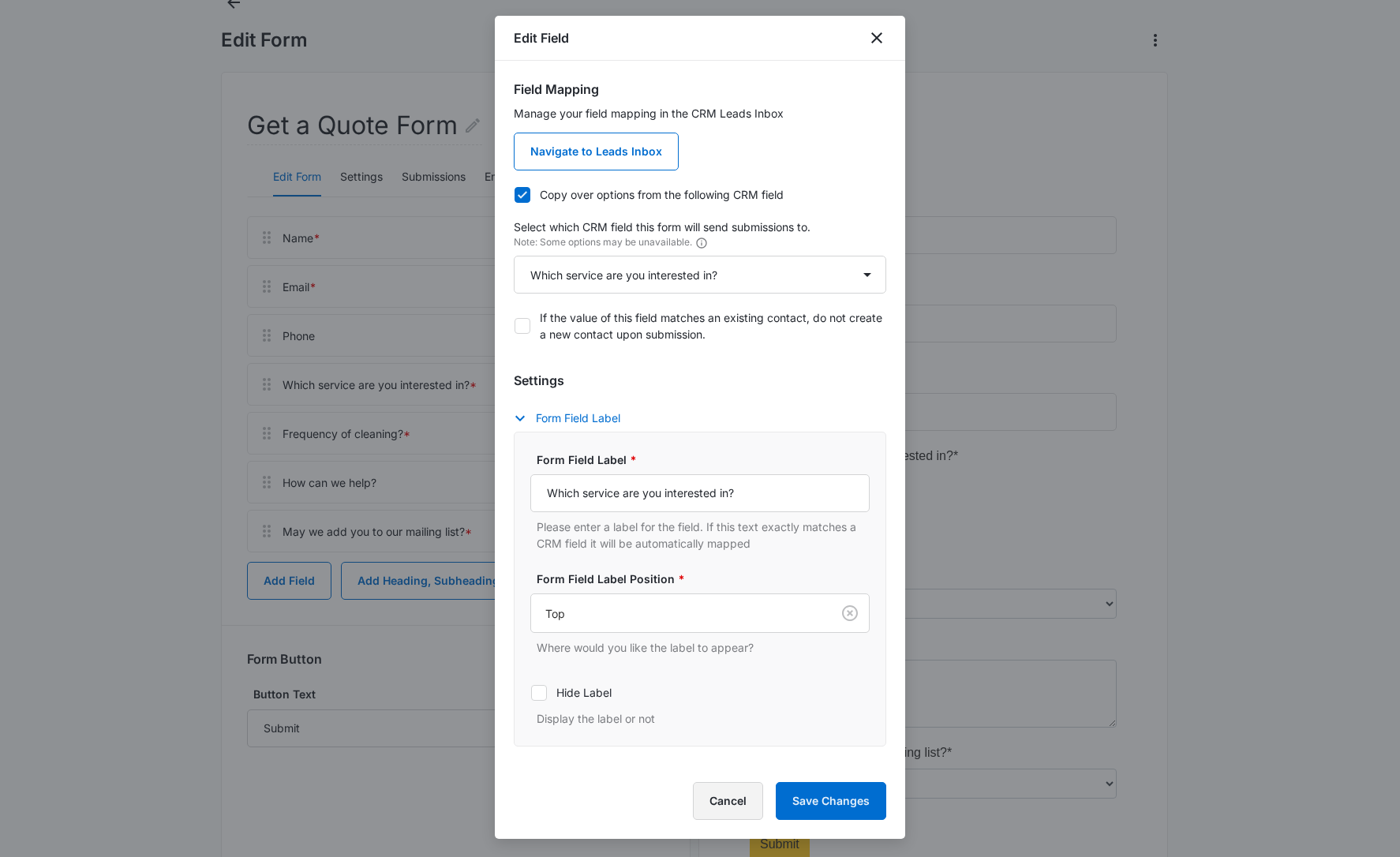
click at [724, 809] on button "Cancel" at bounding box center [728, 801] width 70 height 38
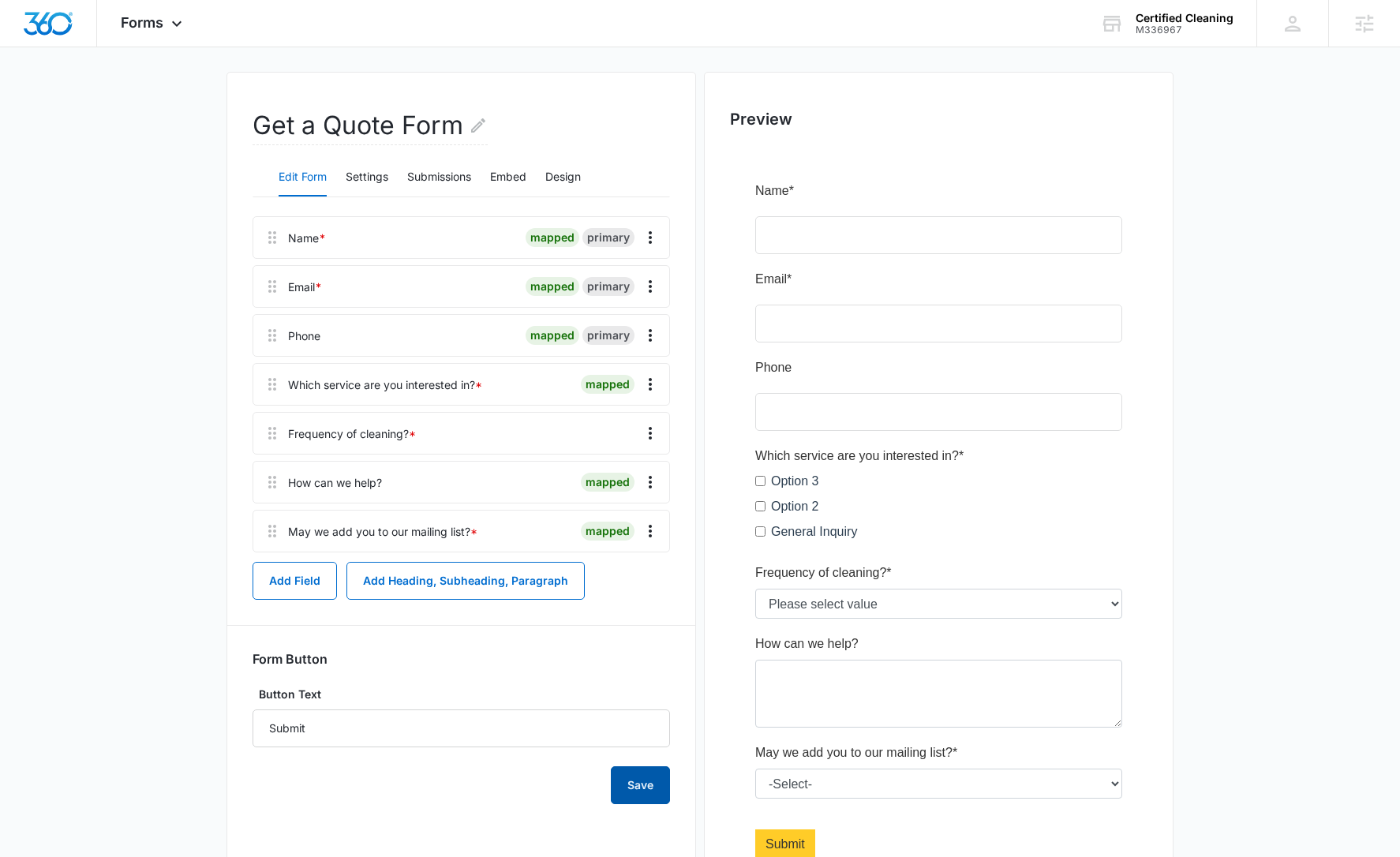
click at [646, 784] on button "Save" at bounding box center [640, 785] width 59 height 38
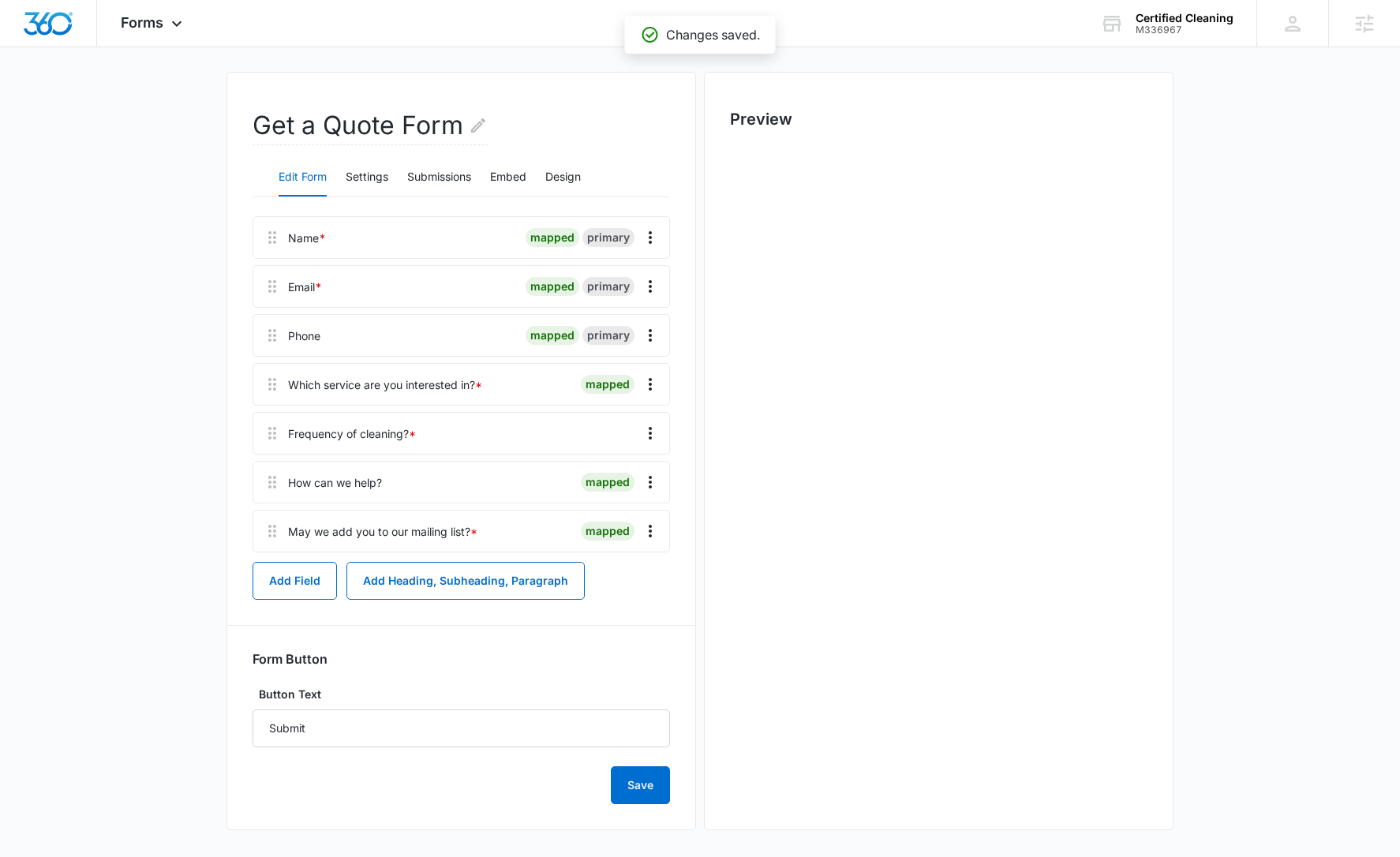
scroll to position [0, 0]
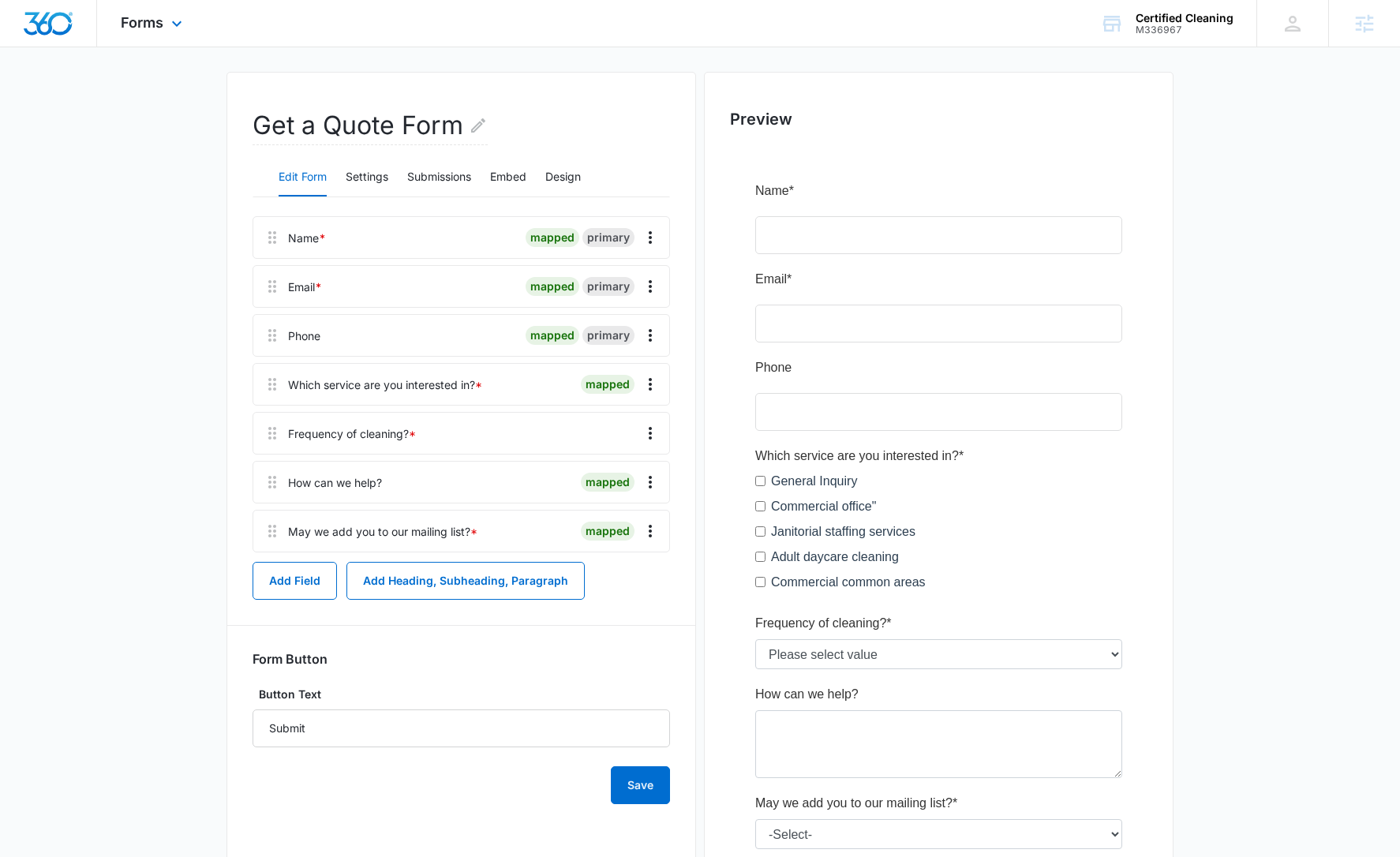
click at [49, 23] on img "Dashboard" at bounding box center [48, 23] width 50 height 23
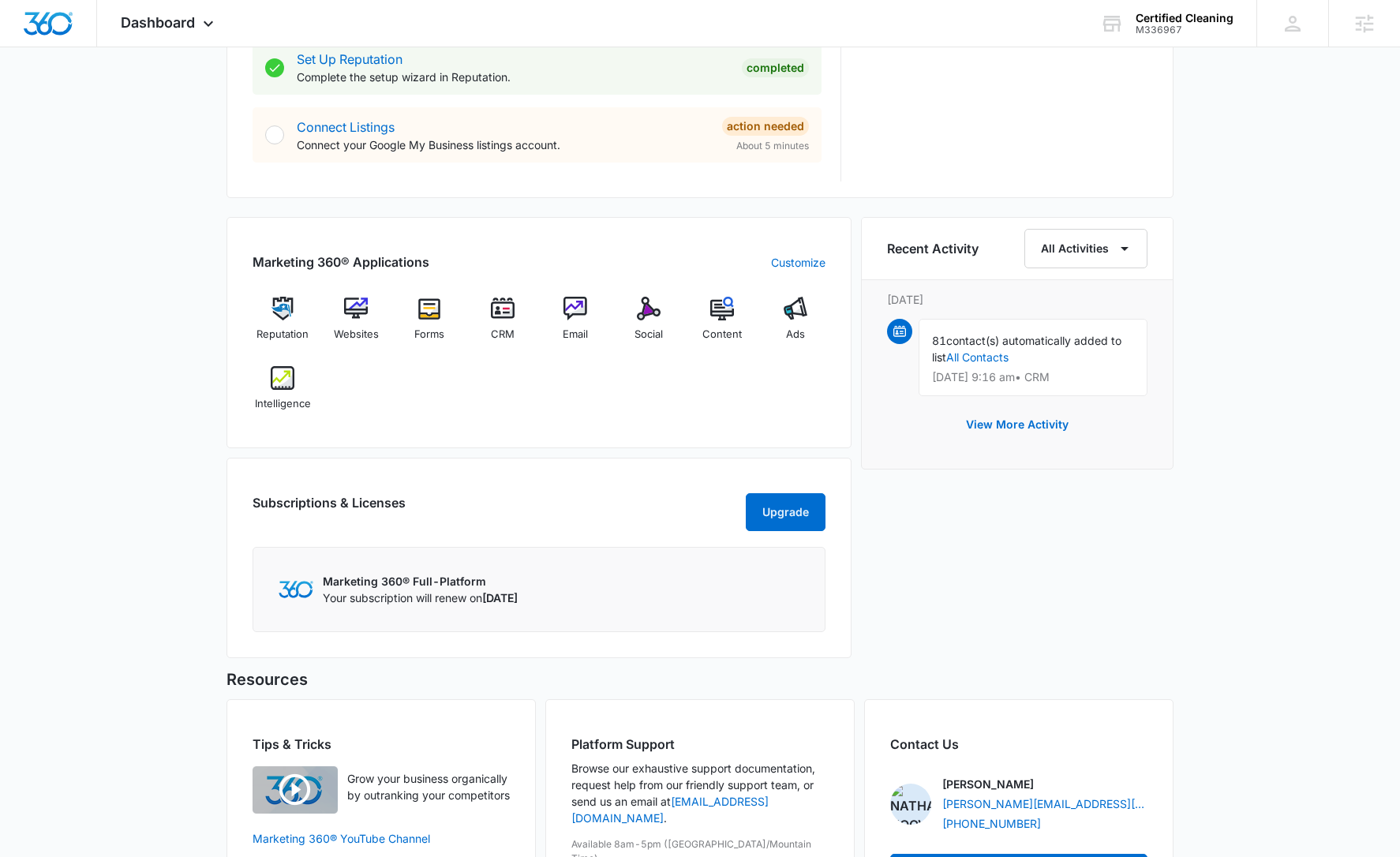
scroll to position [916, 0]
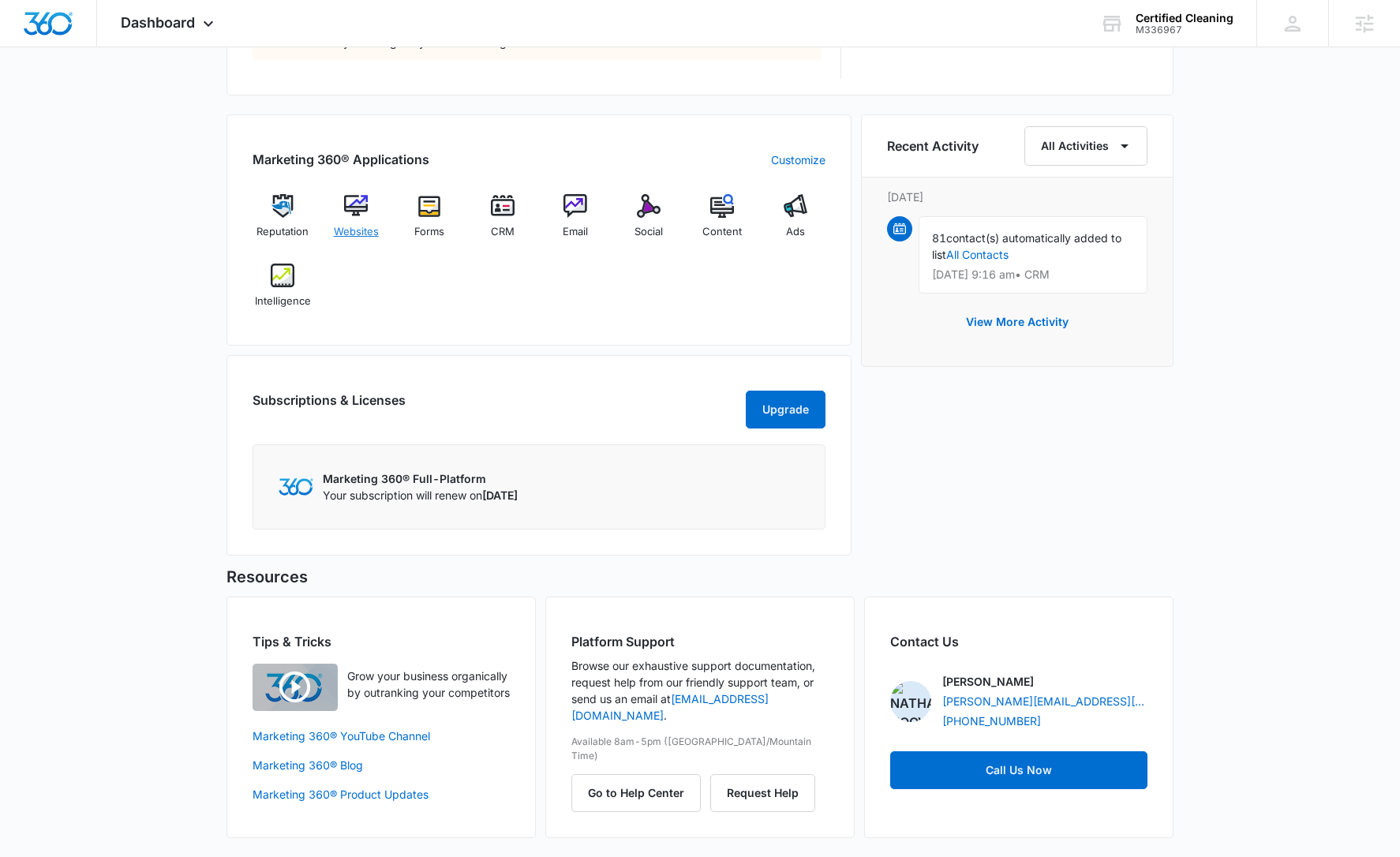
click at [355, 216] on img at bounding box center [356, 206] width 23 height 23
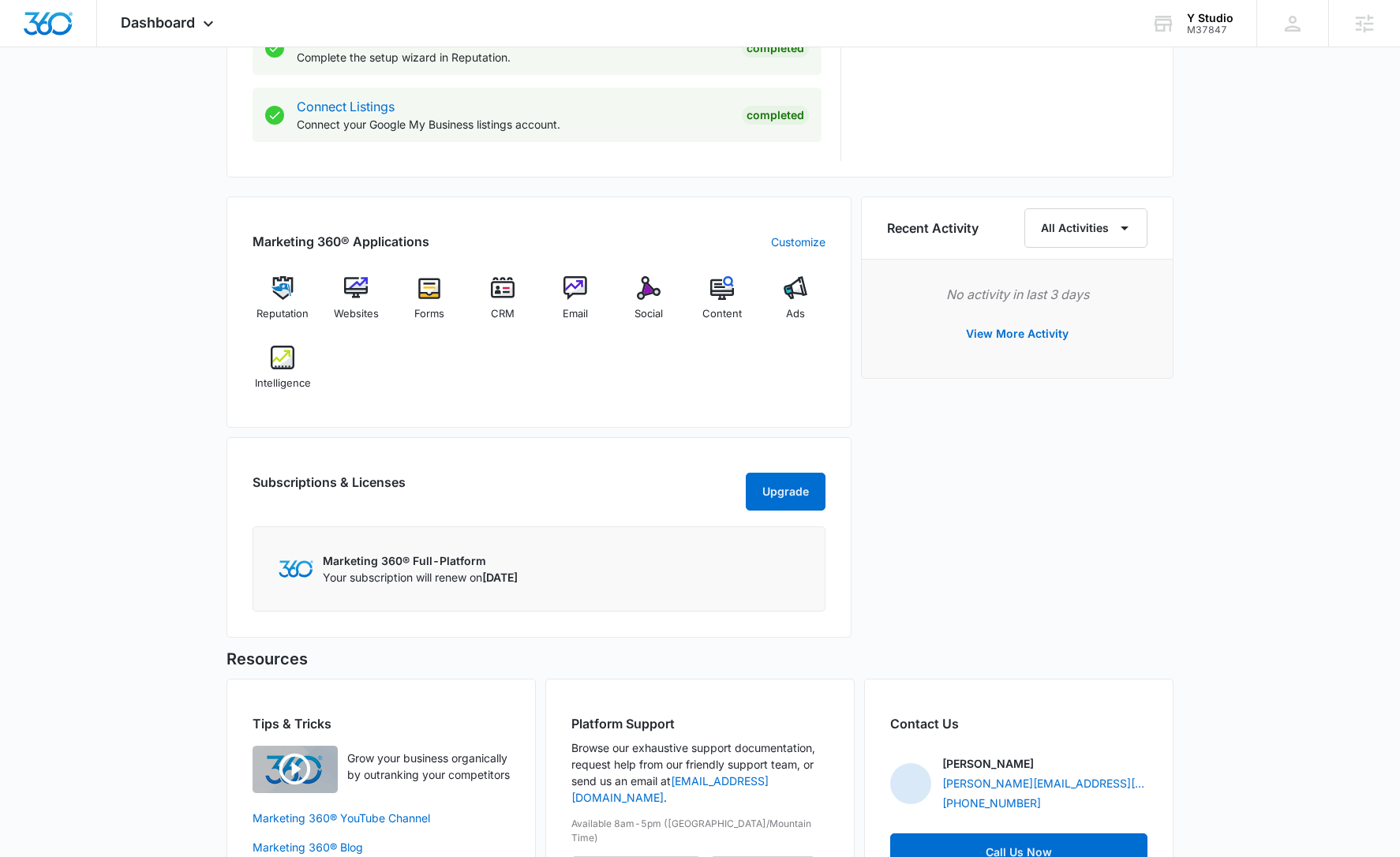
scroll to position [914, 0]
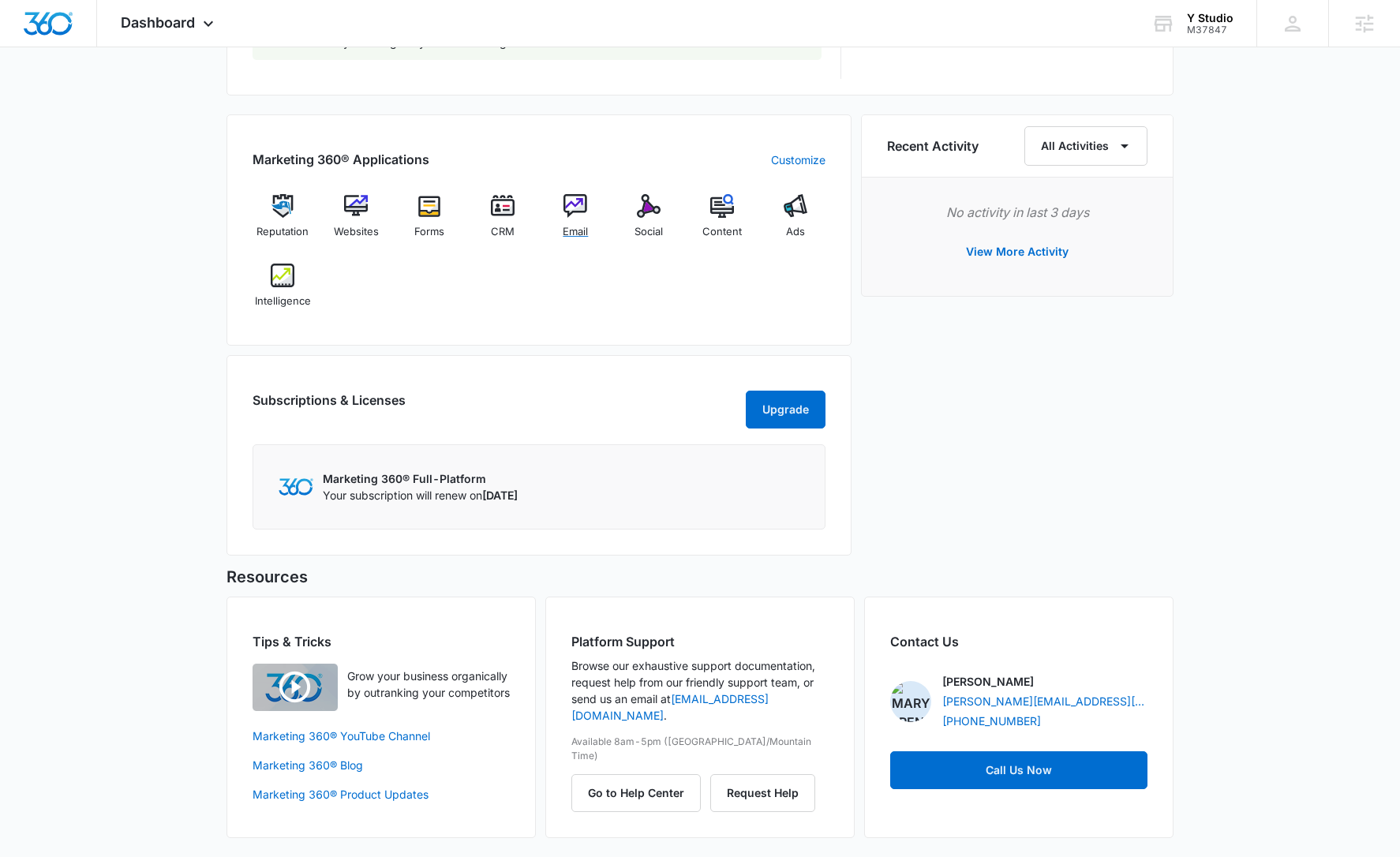
click at [546, 208] on div "Email" at bounding box center [576, 223] width 61 height 57
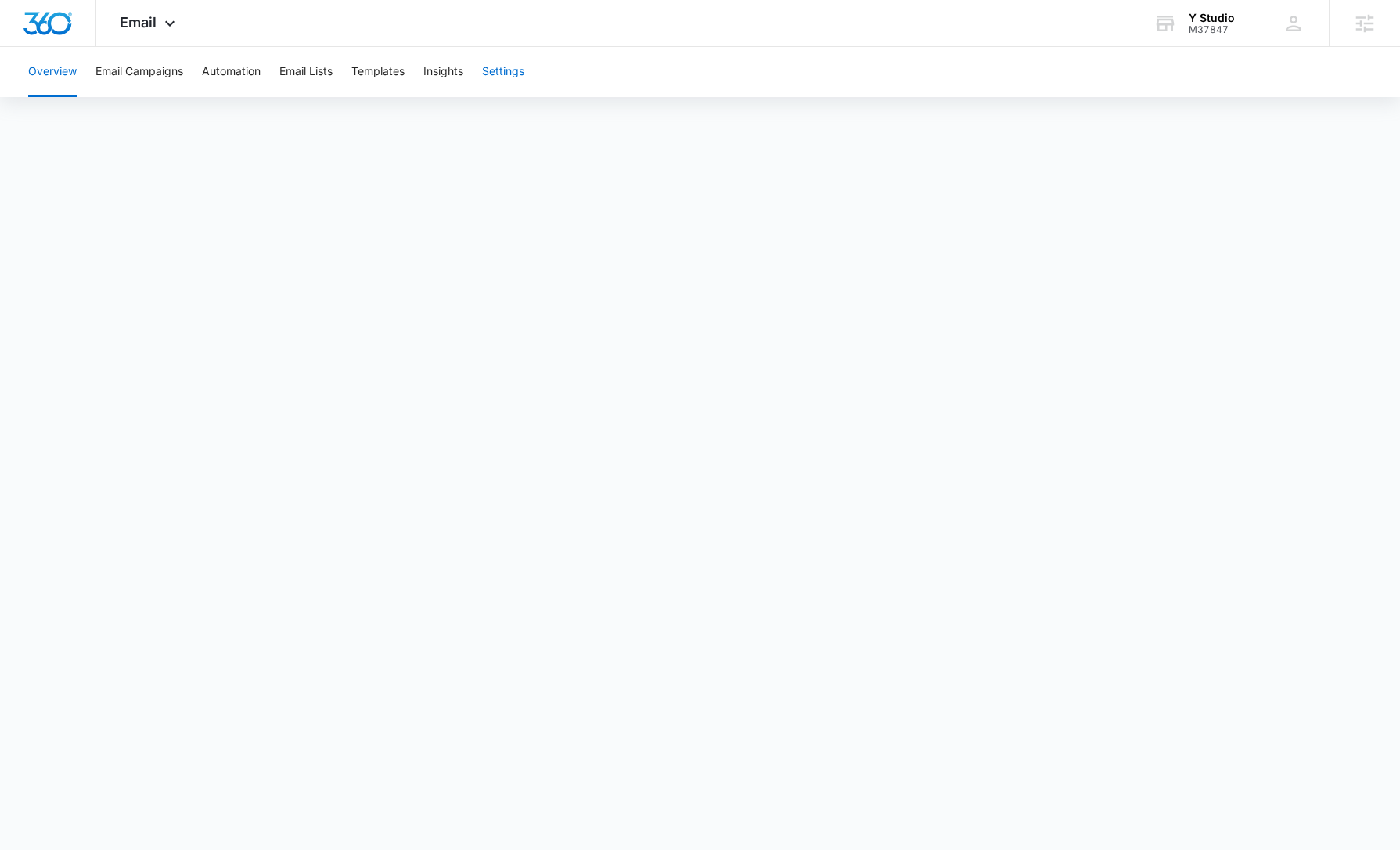
click at [518, 77] on button "Settings" at bounding box center [503, 72] width 42 height 50
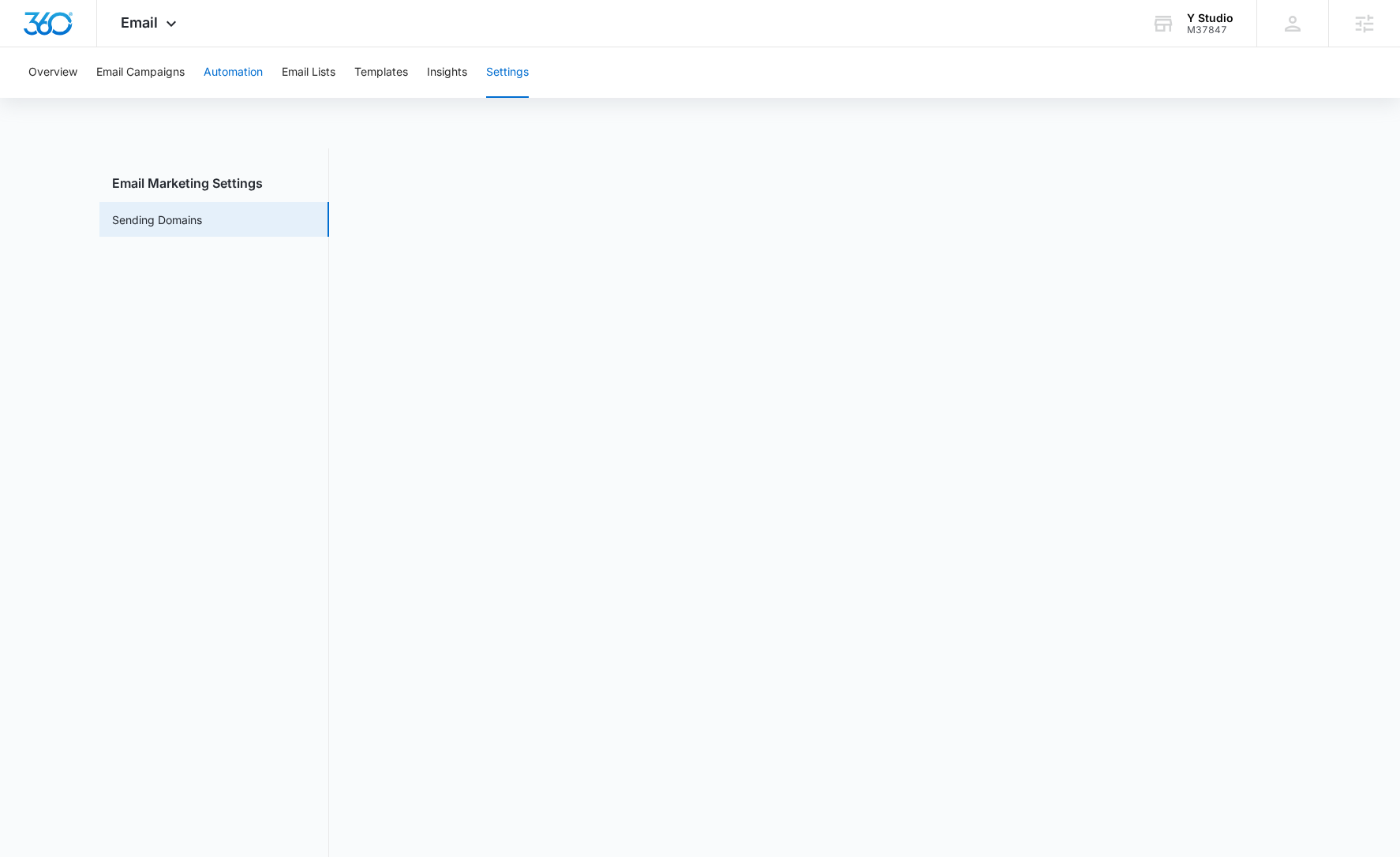
click at [233, 76] on button "Automation" at bounding box center [233, 73] width 59 height 50
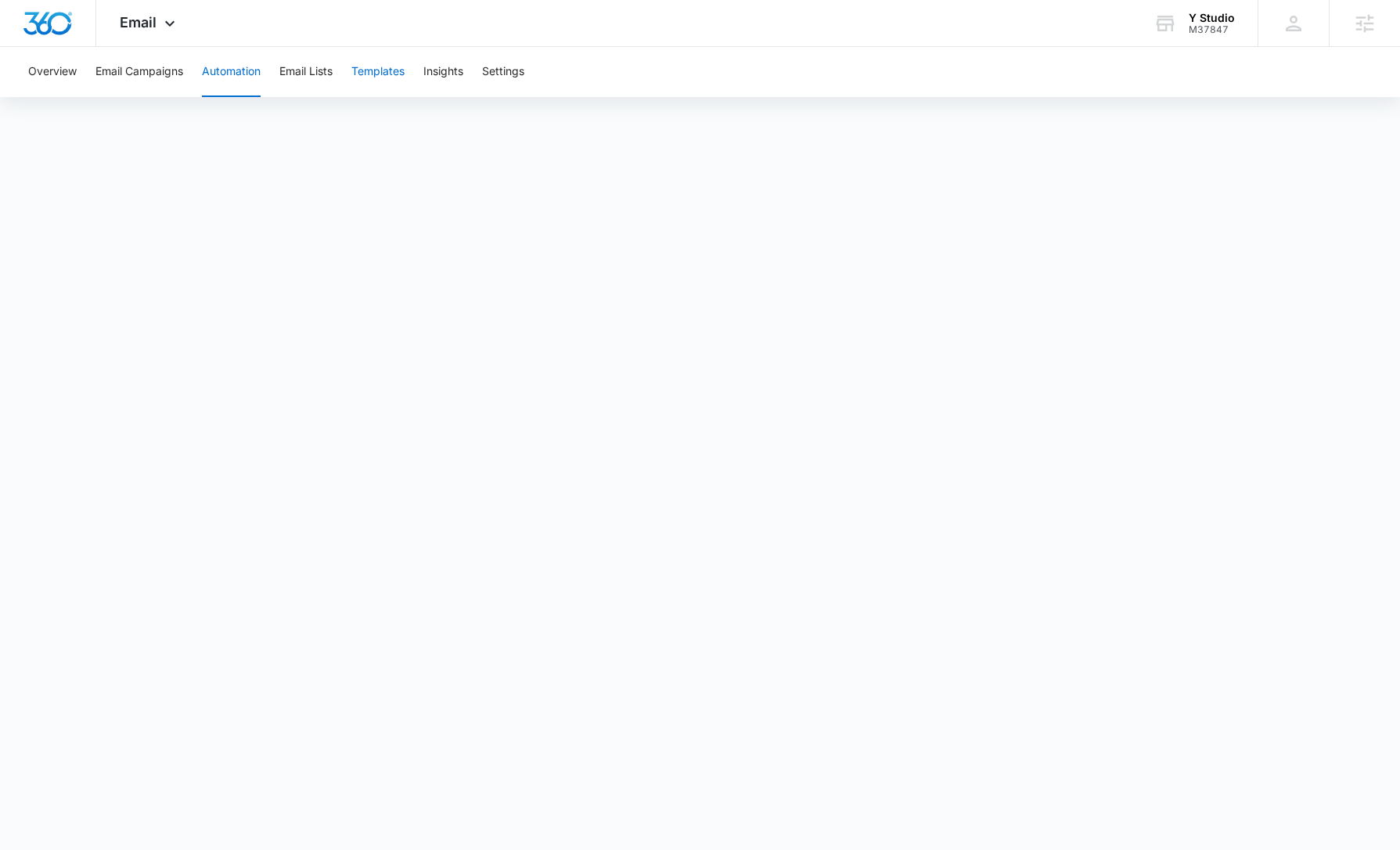
click at [386, 67] on button "Templates" at bounding box center [378, 72] width 53 height 50
click at [144, 16] on span "Email" at bounding box center [138, 22] width 37 height 17
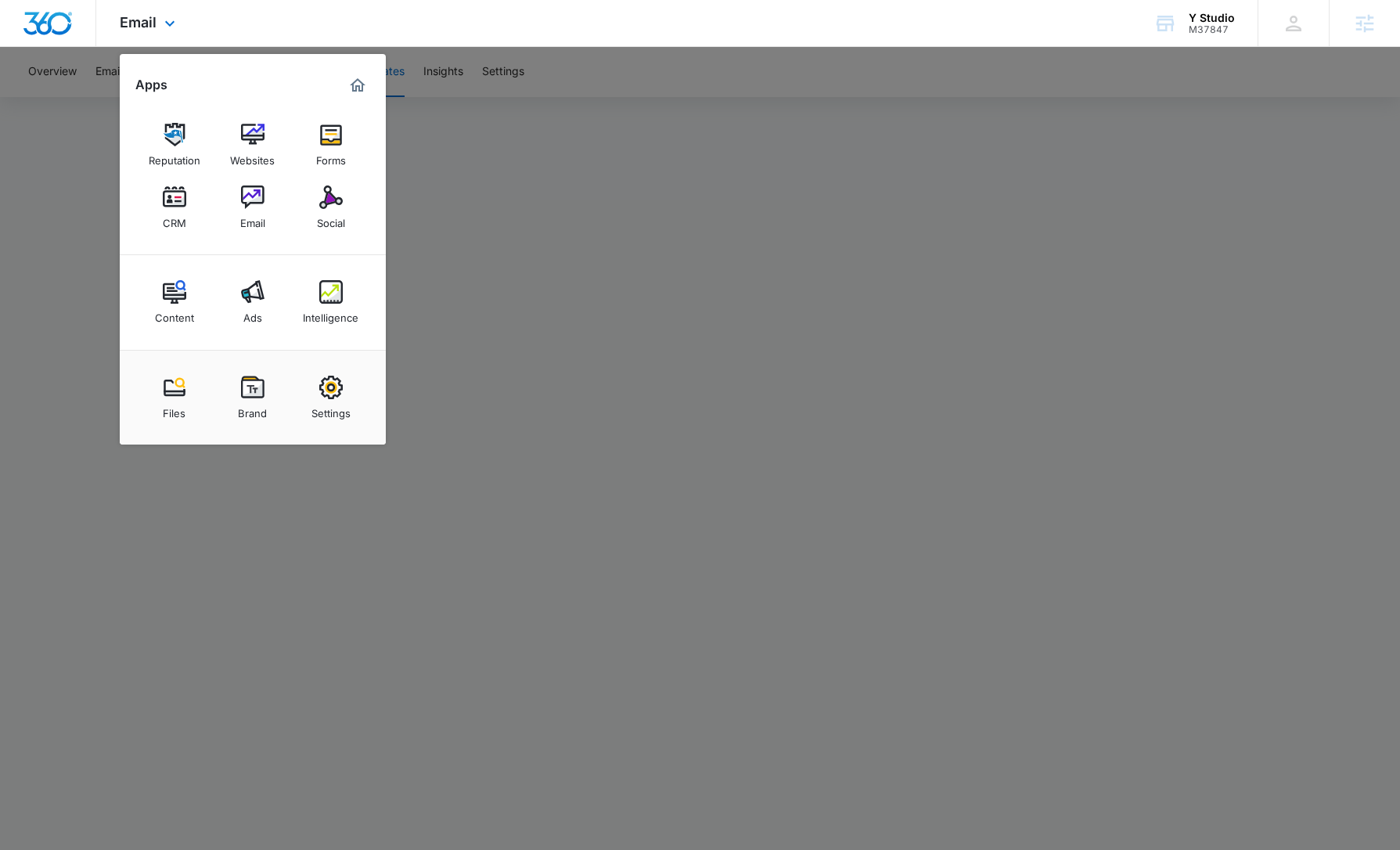
click at [559, 37] on div "Email Apps Reputation Websites Forms CRM Email Social Content Ads Intelligence …" at bounding box center [700, 23] width 1400 height 47
click at [334, 152] on div "Forms" at bounding box center [331, 156] width 30 height 21
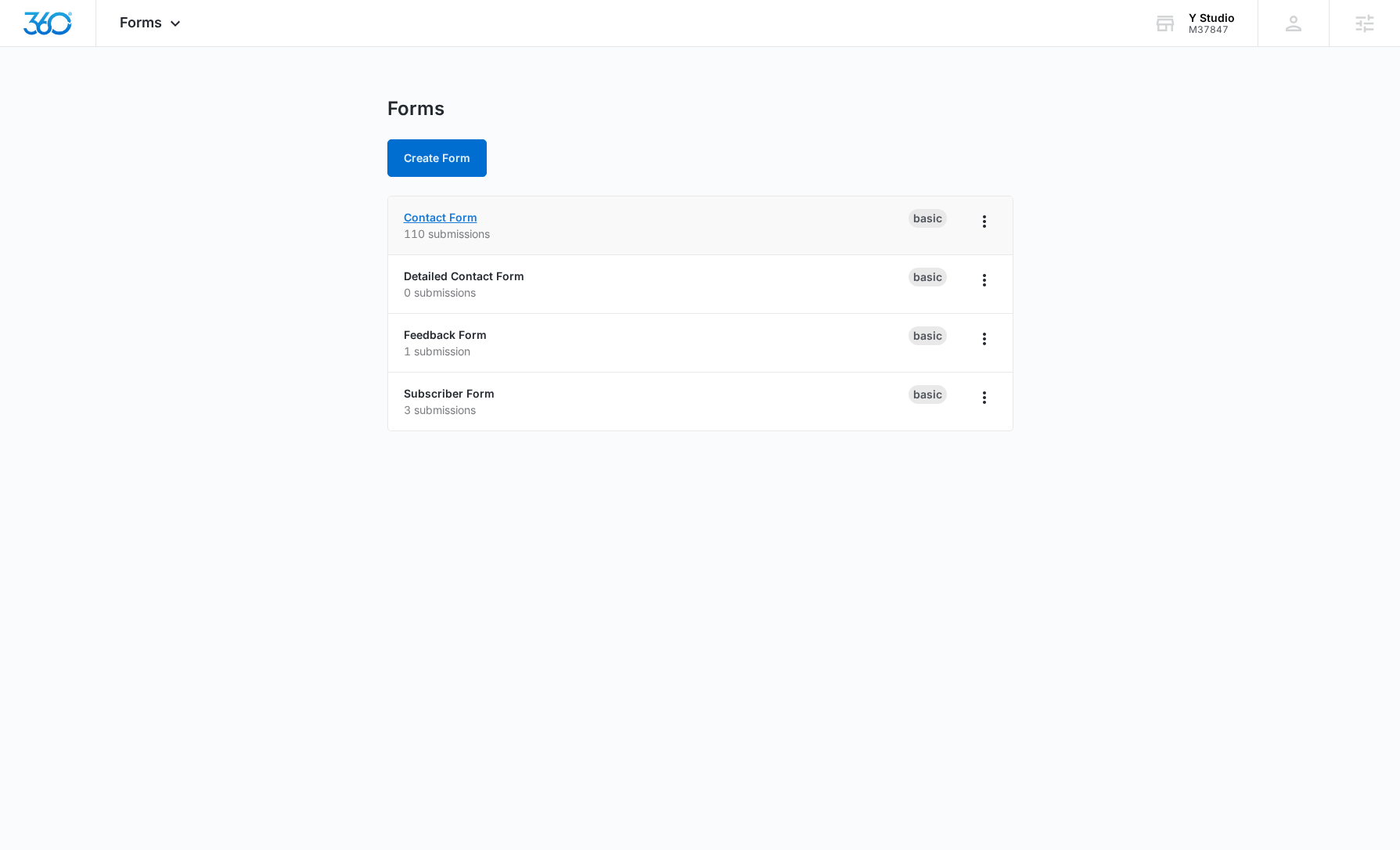
click at [461, 217] on link "Contact Form" at bounding box center [441, 217] width 74 height 13
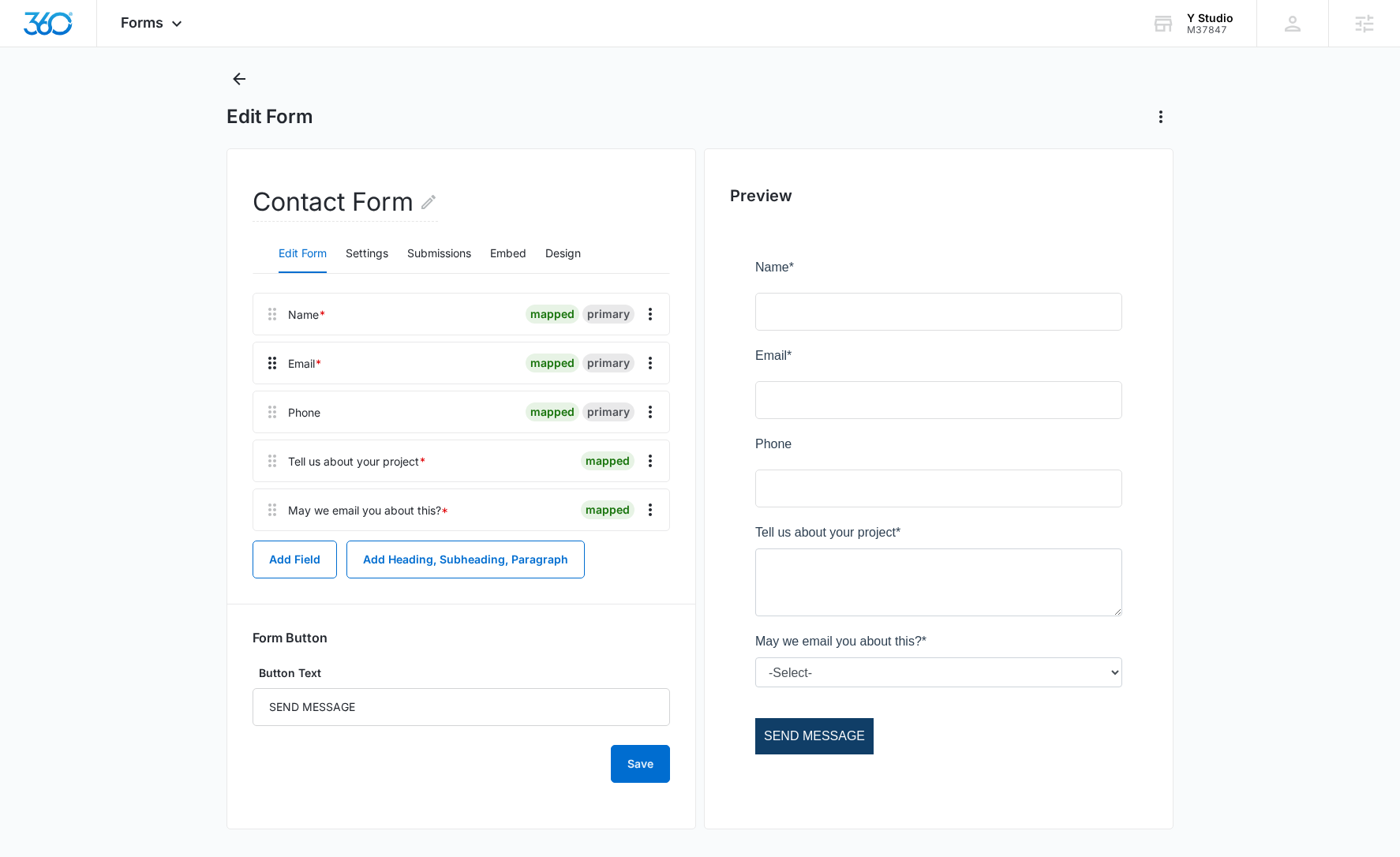
scroll to position [35, 0]
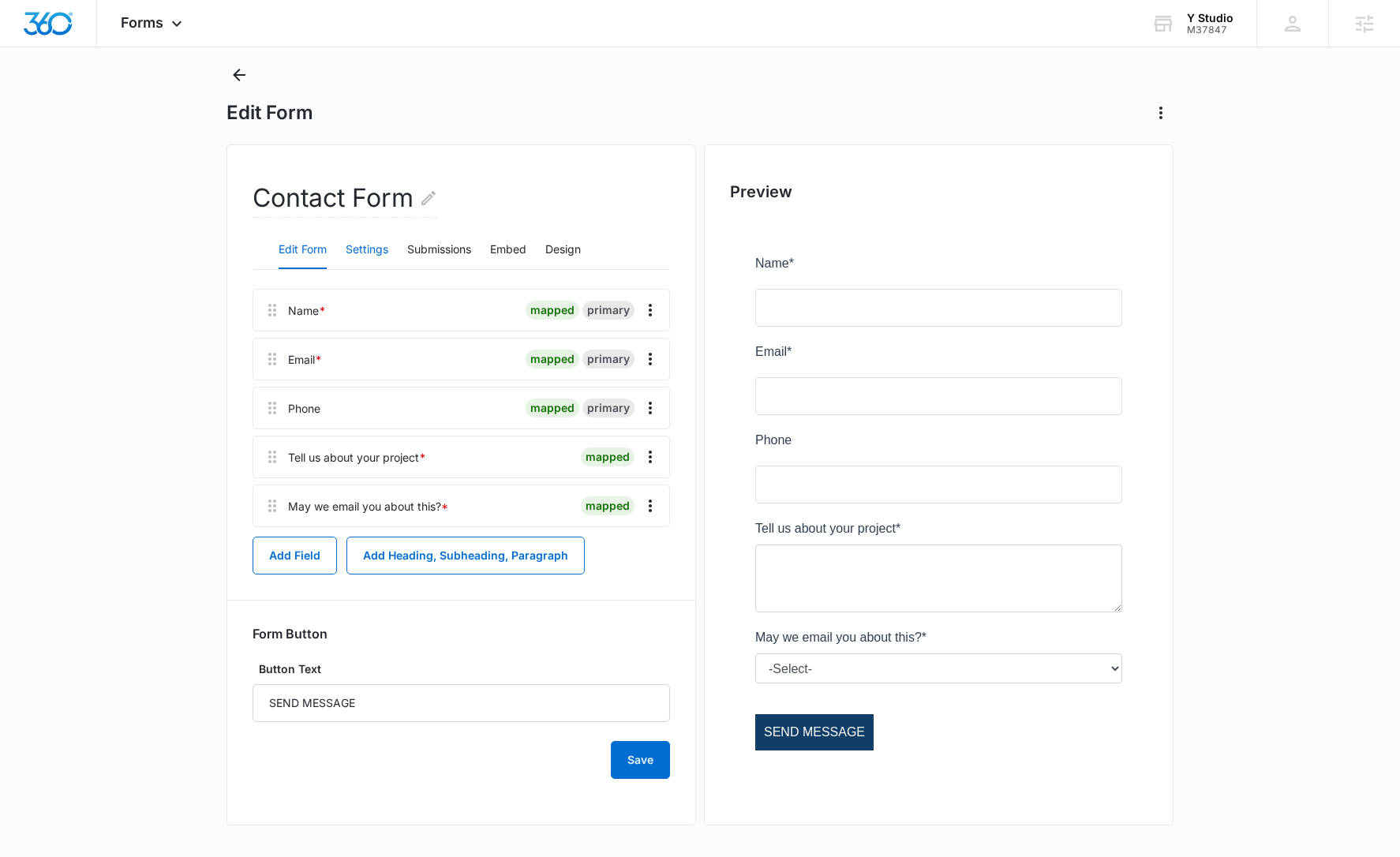
click at [354, 249] on button "Settings" at bounding box center [367, 249] width 43 height 38
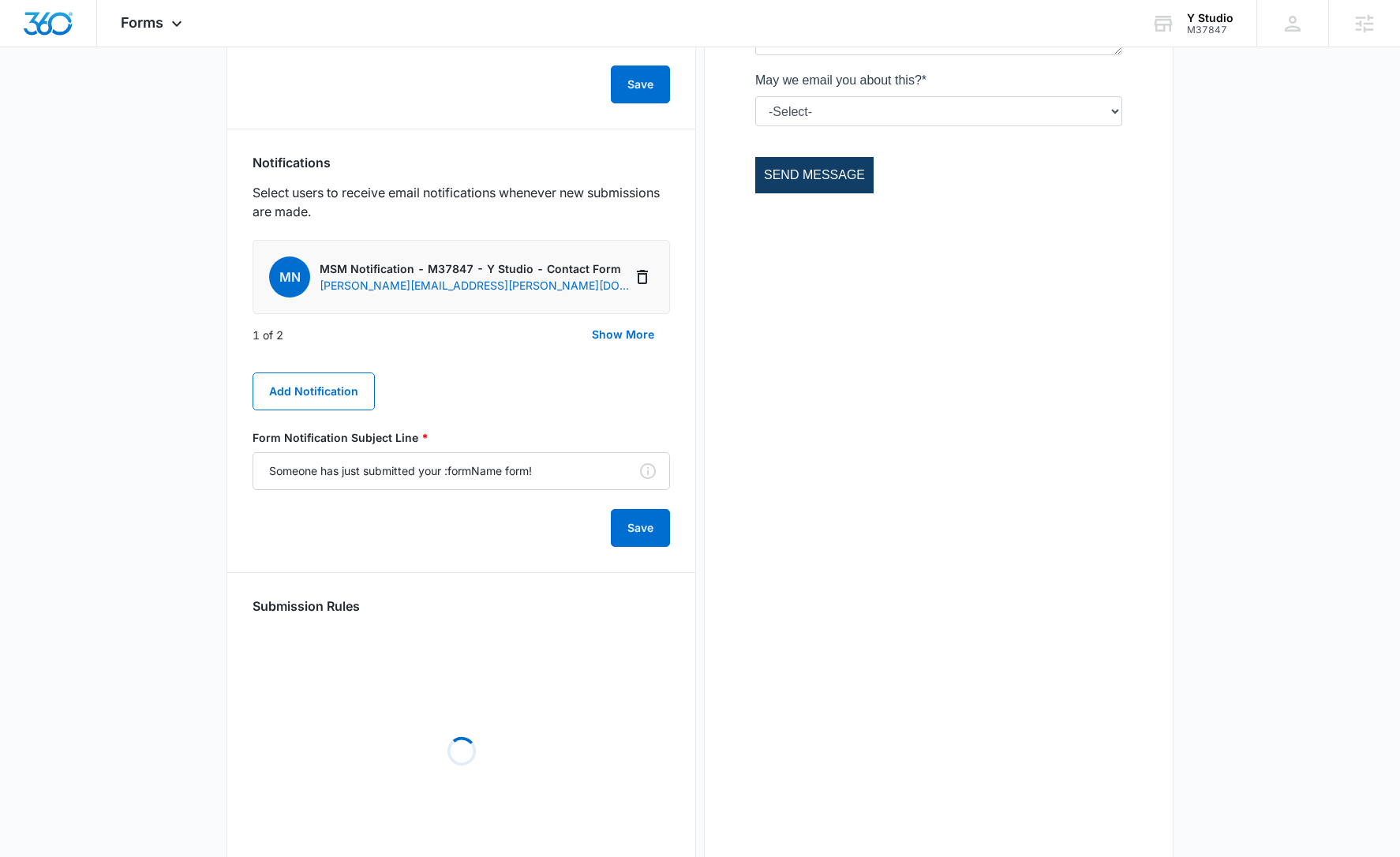
scroll to position [533, 0]
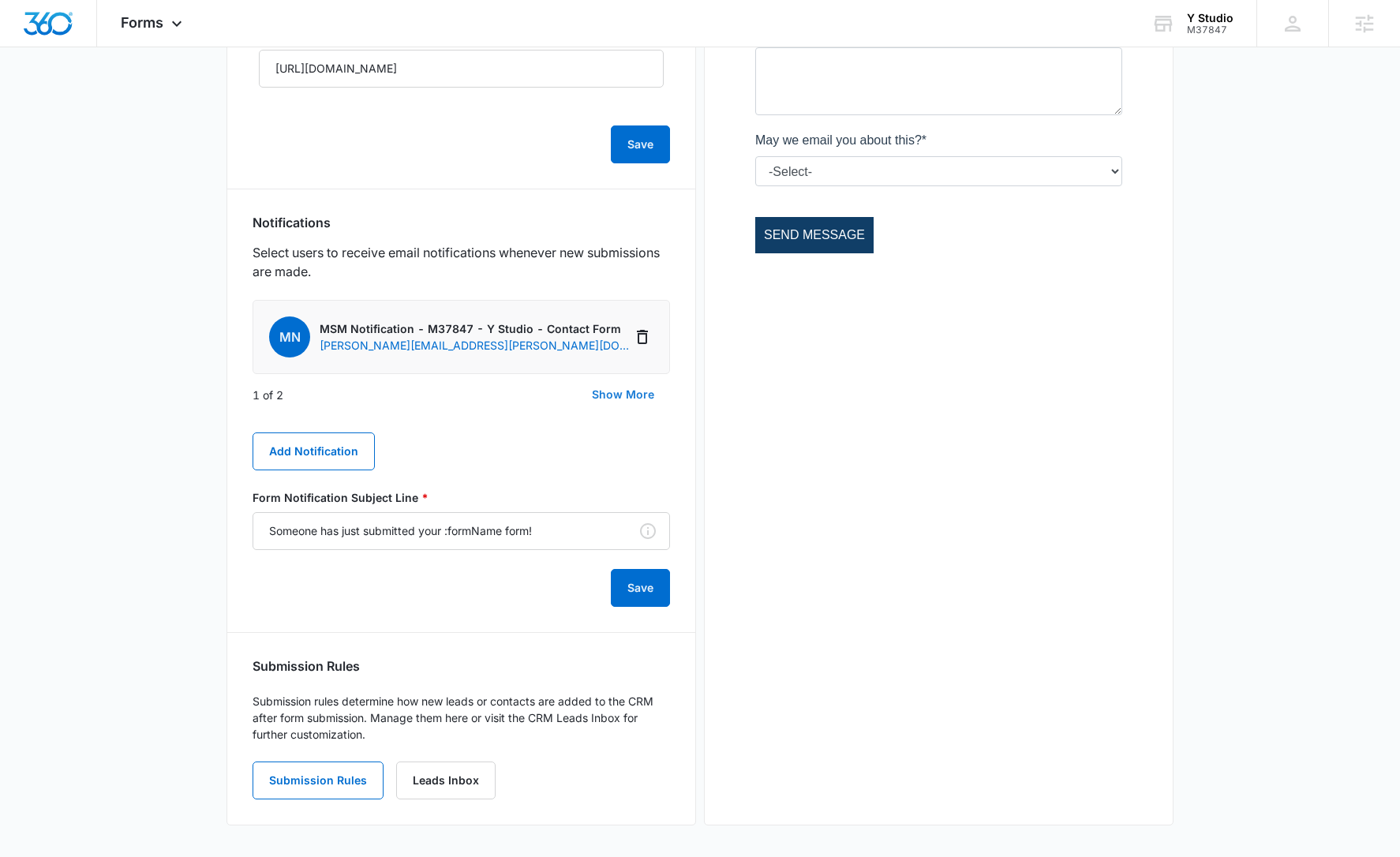
click at [621, 398] on button "Show More" at bounding box center [623, 394] width 94 height 38
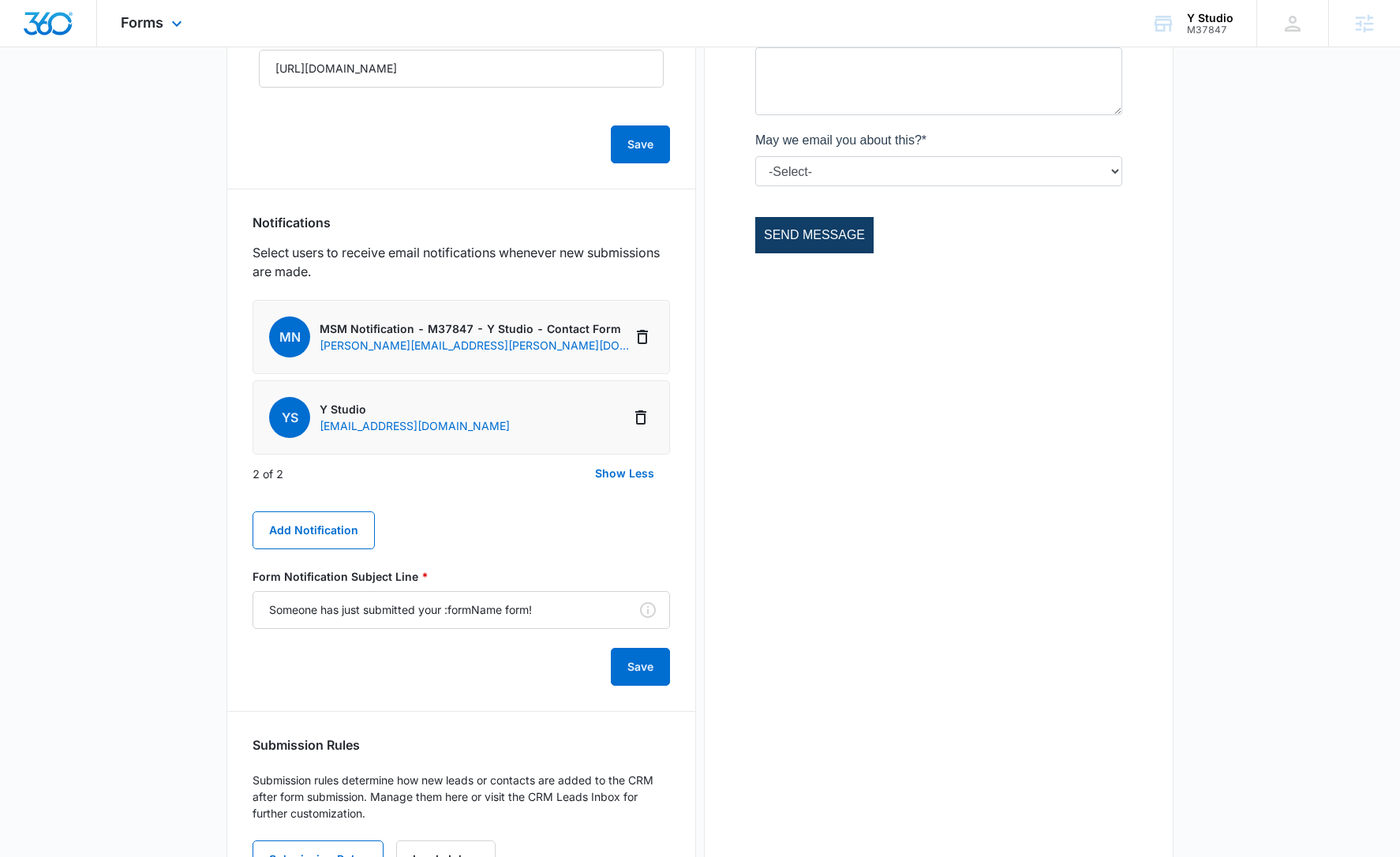
click at [49, 19] on img "Dashboard" at bounding box center [48, 23] width 50 height 23
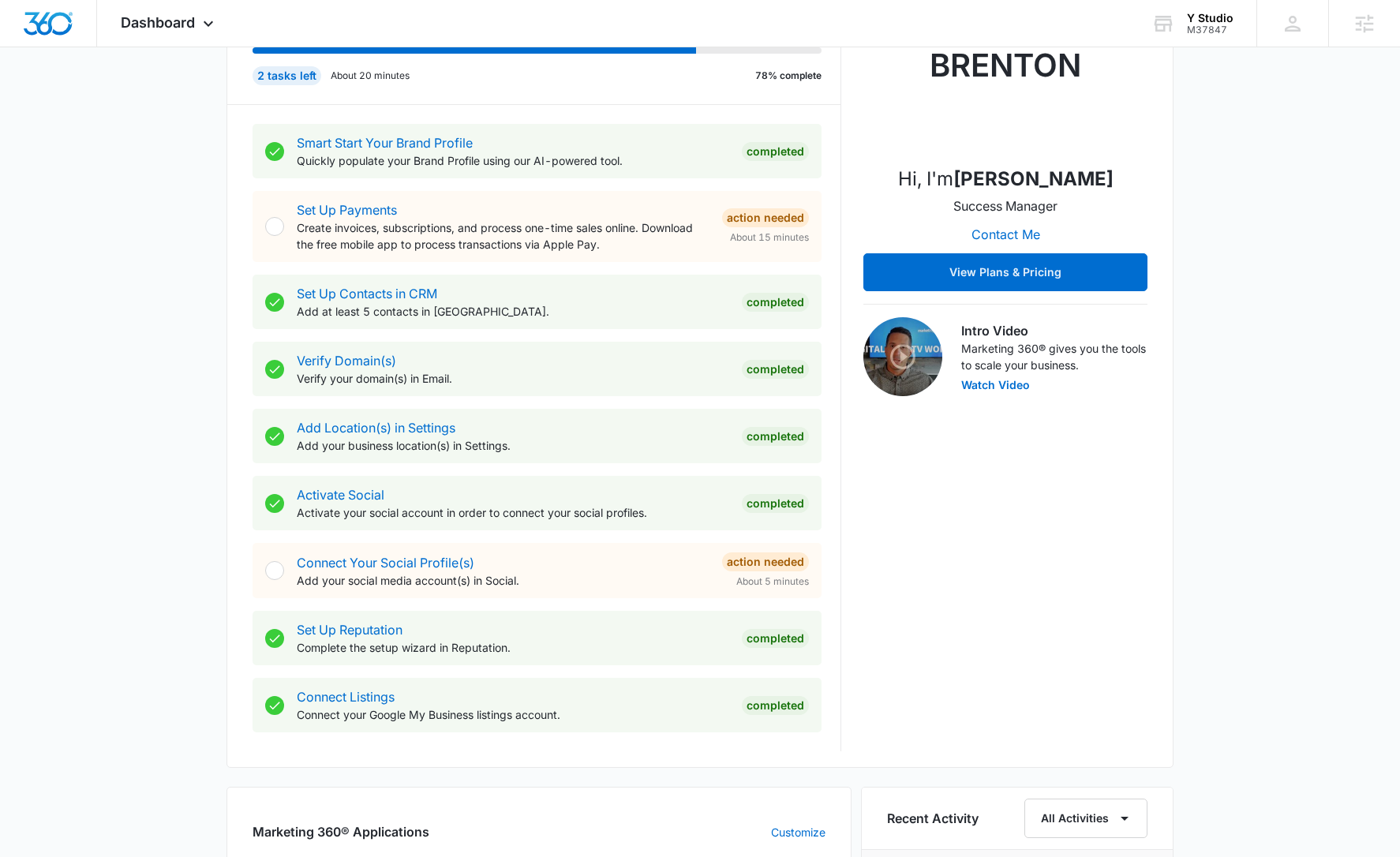
scroll to position [279, 0]
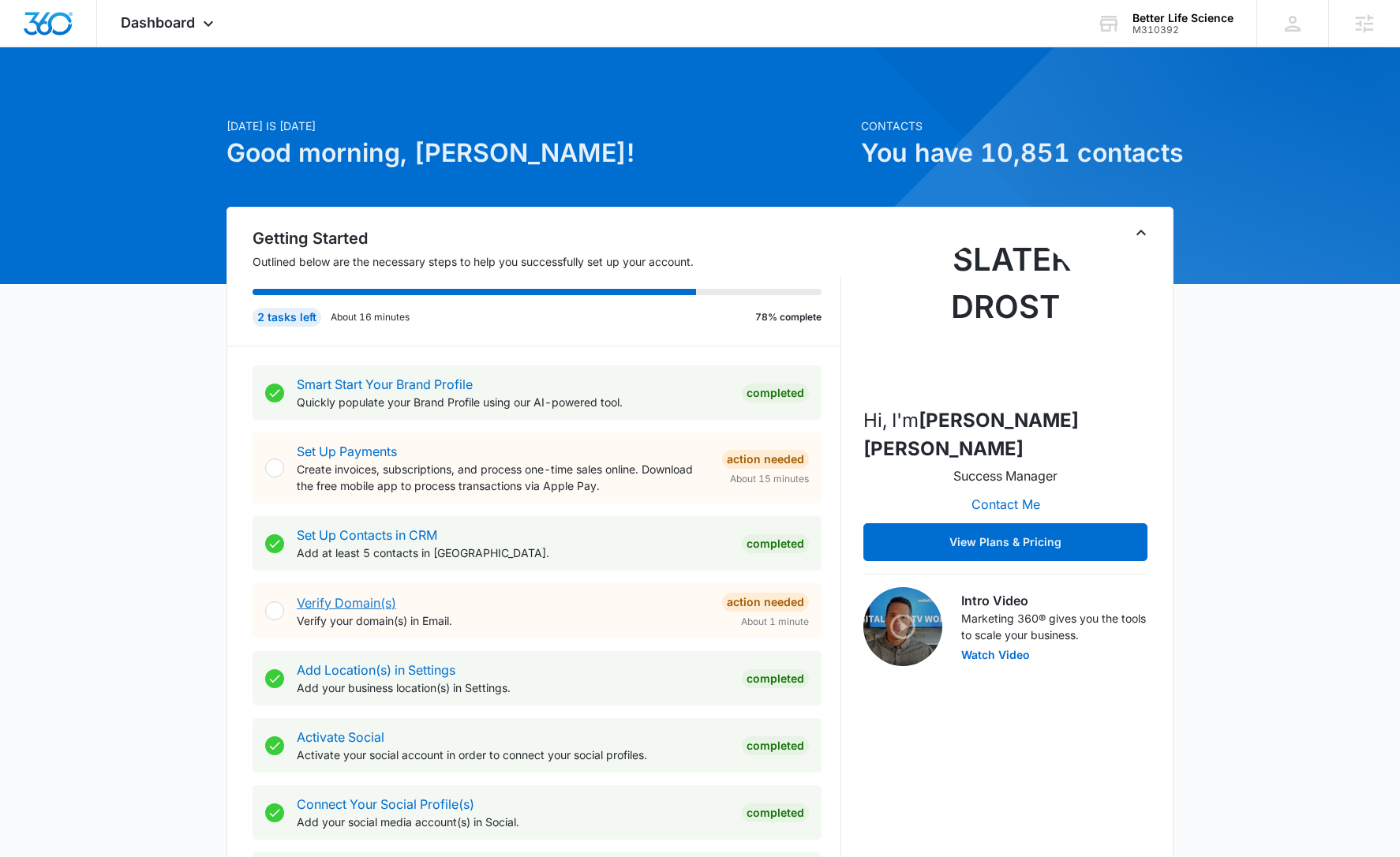
click at [369, 604] on link "Verify Domain(s)" at bounding box center [346, 603] width 100 height 16
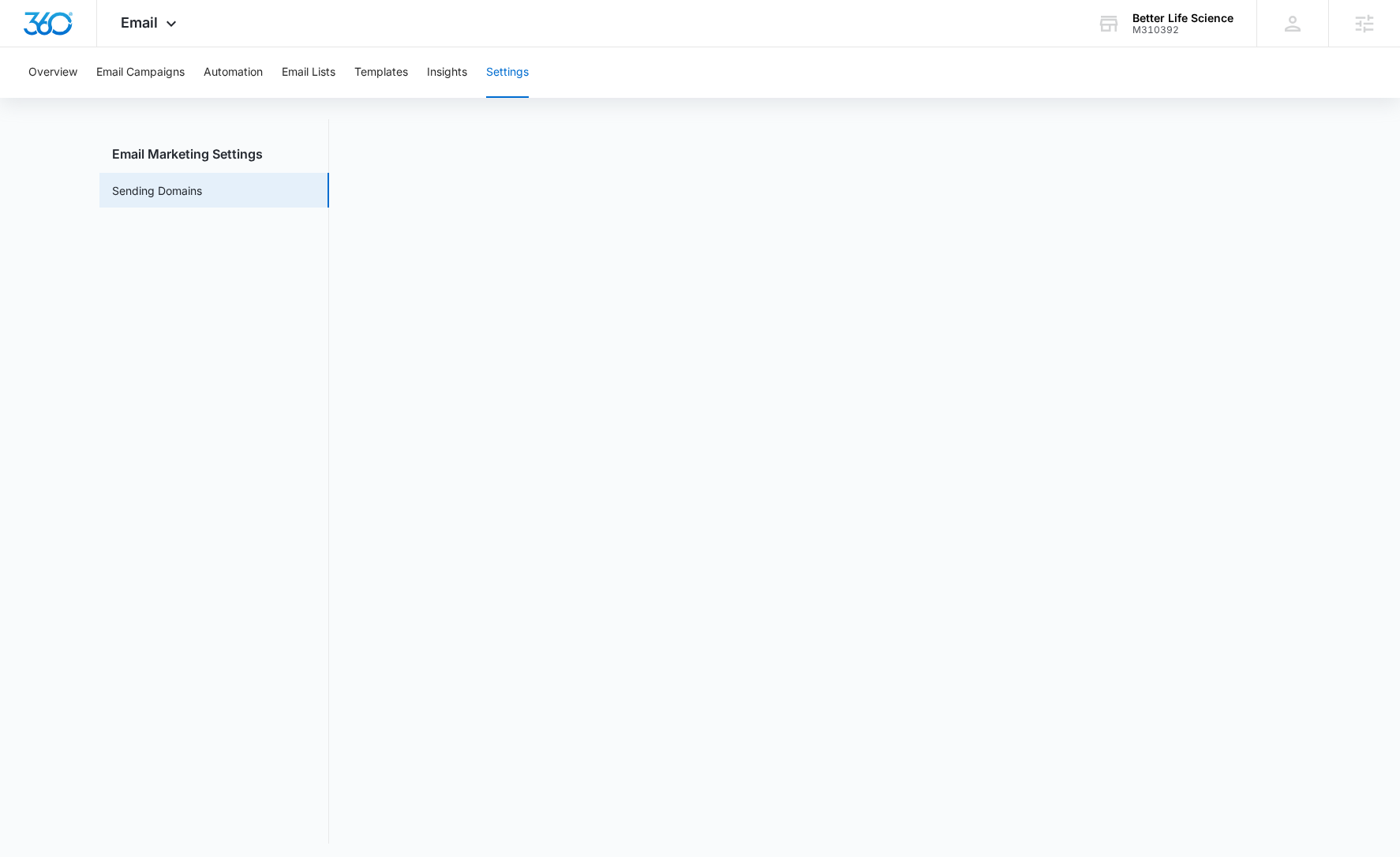
scroll to position [35, 0]
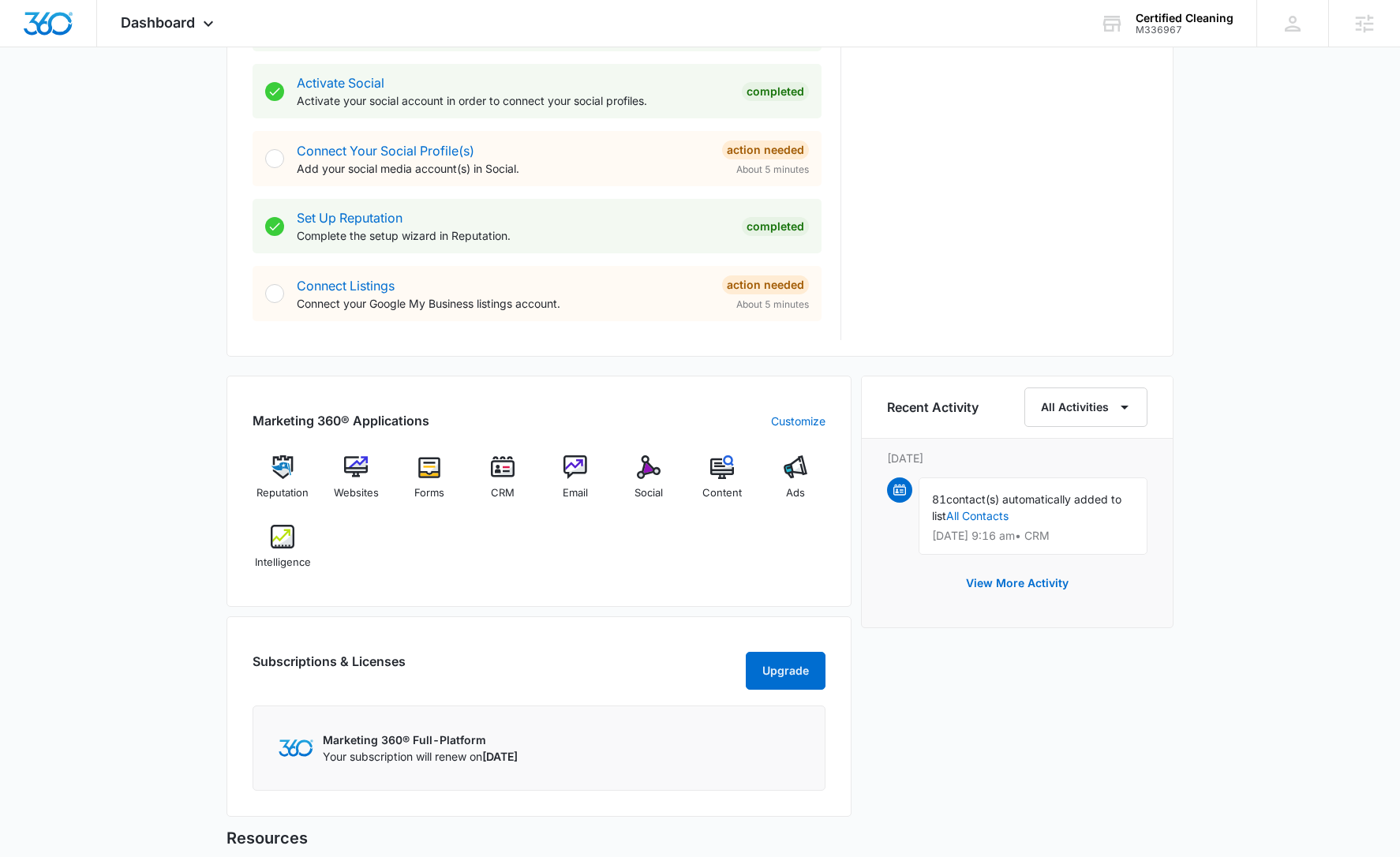
scroll to position [835, 0]
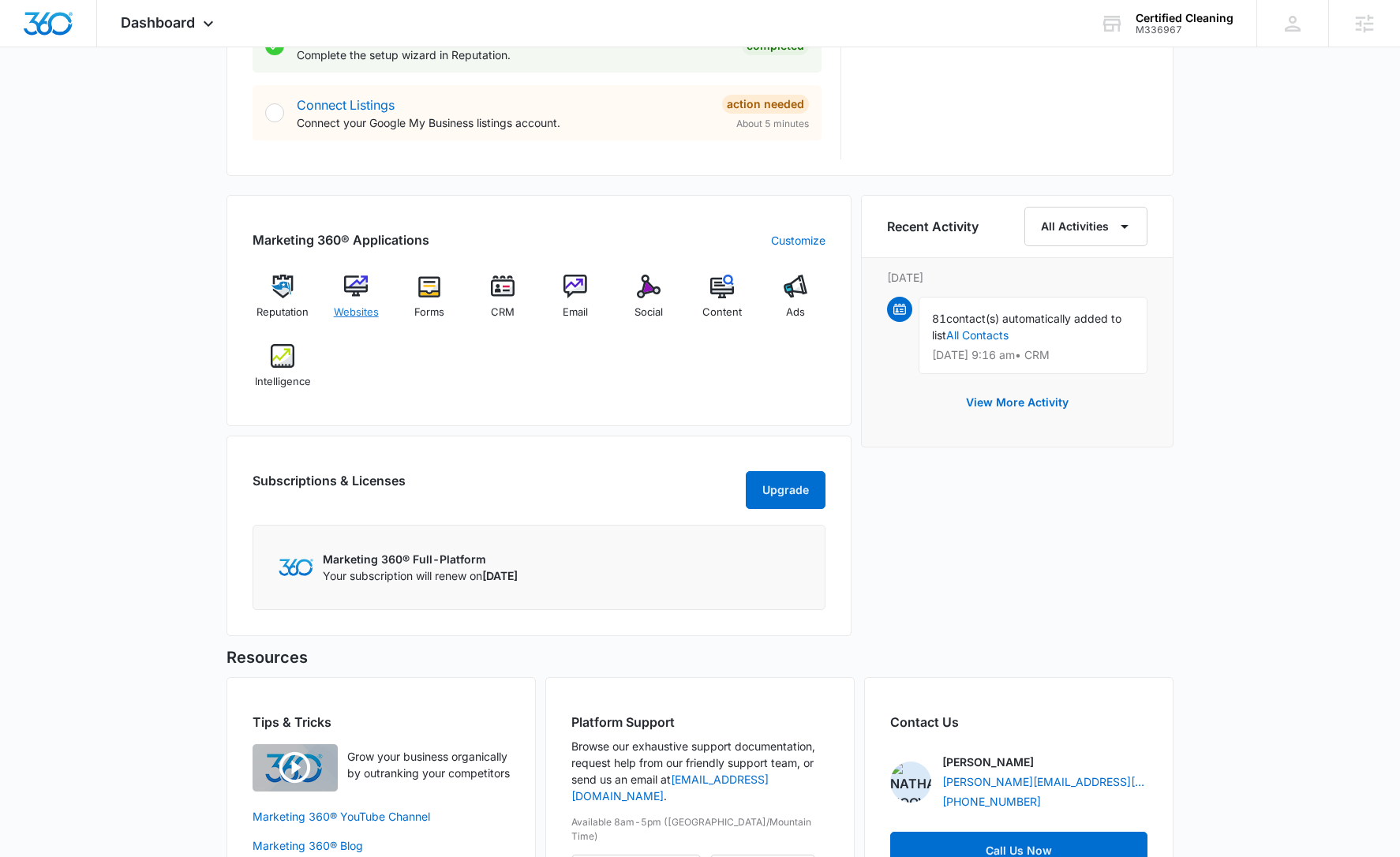
click at [360, 295] on img at bounding box center [356, 286] width 23 height 23
